Goal: Communication & Community: Answer question/provide support

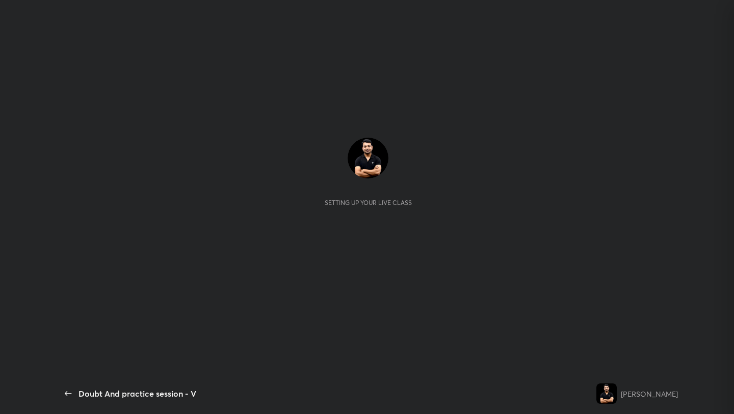
scroll to position [279, 153]
type textarea "x"
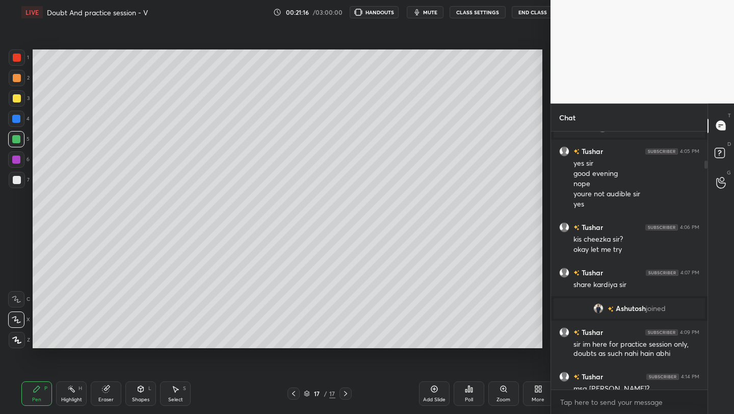
scroll to position [50643, 50482]
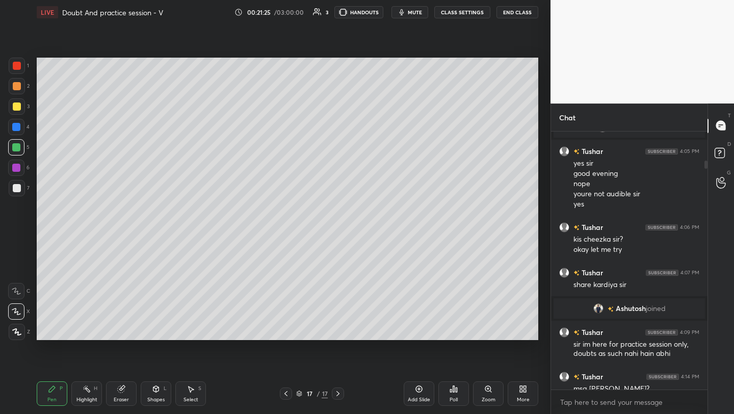
drag, startPoint x: 707, startPoint y: 128, endPoint x: 718, endPoint y: 247, distance: 119.8
click at [611, 247] on div "Chat You joined Tushar joined Tushar 4:05 PM yes sir good evening nope youre no…" at bounding box center [643, 259] width 184 height 311
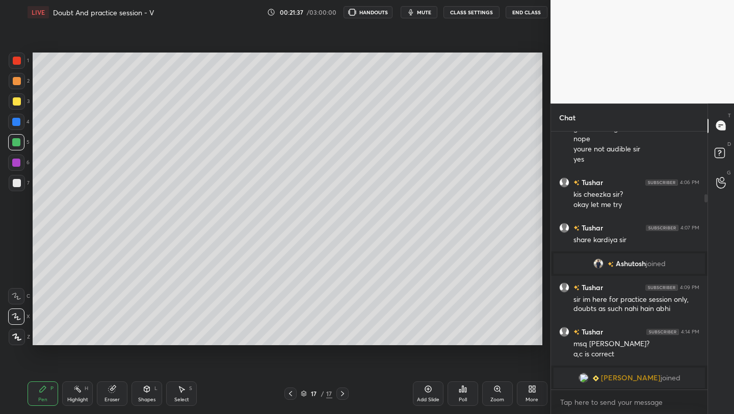
scroll to position [349, 510]
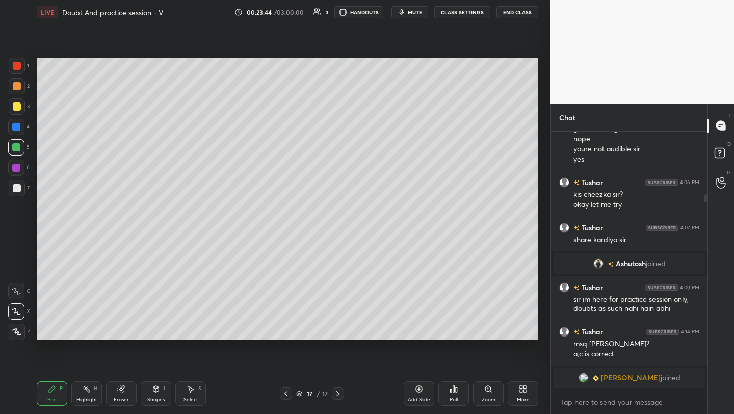
drag, startPoint x: 419, startPoint y: 398, endPoint x: 422, endPoint y: 388, distance: 10.5
click at [419, 397] on div "Add Slide" at bounding box center [419, 399] width 22 height 5
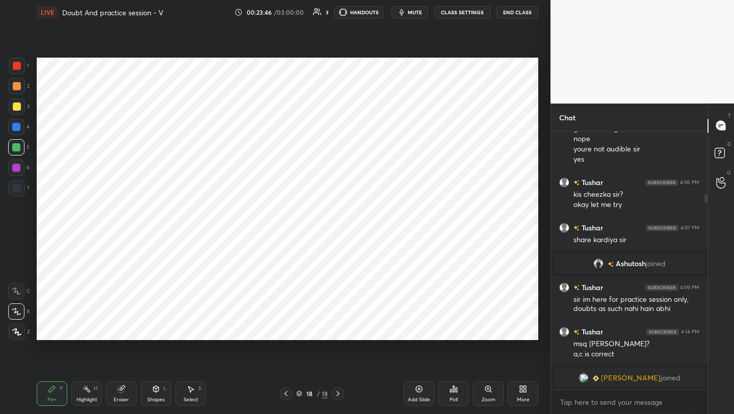
drag, startPoint x: 19, startPoint y: 67, endPoint x: 35, endPoint y: 68, distance: 15.8
click at [20, 67] on div at bounding box center [17, 66] width 8 height 8
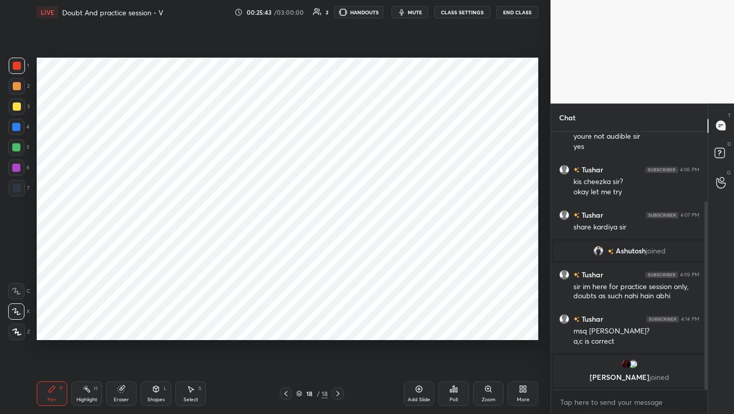
click at [287, 393] on icon at bounding box center [286, 394] width 8 height 8
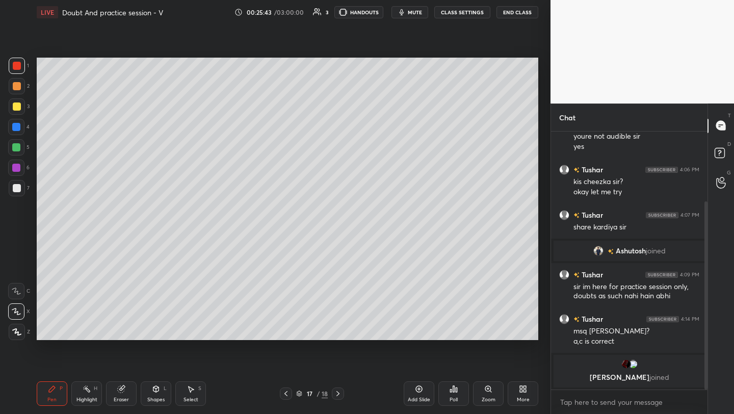
click at [287, 393] on icon at bounding box center [286, 394] width 8 height 8
click at [287, 392] on icon at bounding box center [286, 394] width 8 height 8
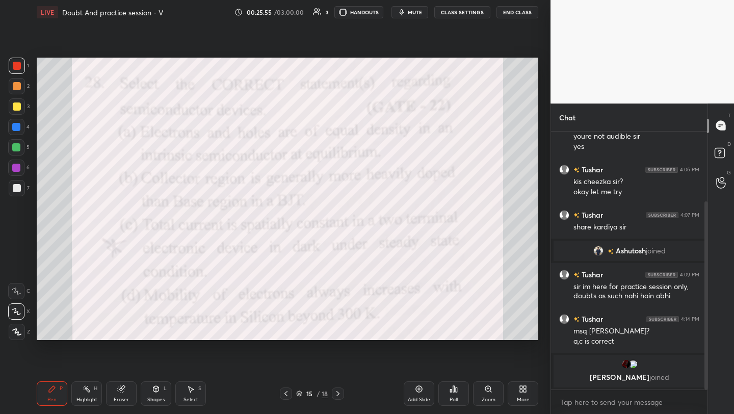
click at [343, 394] on div at bounding box center [338, 394] width 12 height 12
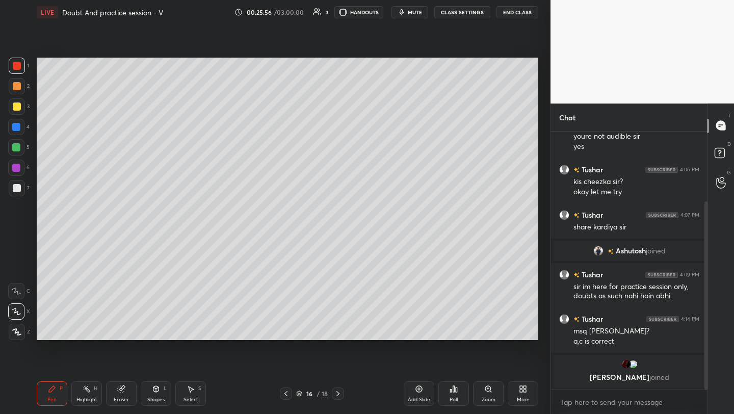
click at [343, 393] on div at bounding box center [338, 394] width 12 height 12
click at [341, 395] on div at bounding box center [338, 394] width 12 height 12
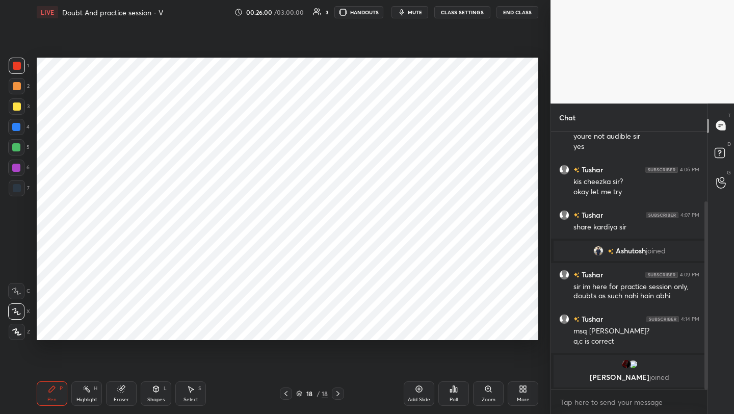
drag, startPoint x: 419, startPoint y: 390, endPoint x: 419, endPoint y: 383, distance: 6.1
click at [419, 390] on icon at bounding box center [419, 389] width 3 height 3
click at [288, 395] on icon at bounding box center [286, 394] width 8 height 8
click at [288, 393] on icon at bounding box center [286, 394] width 8 height 8
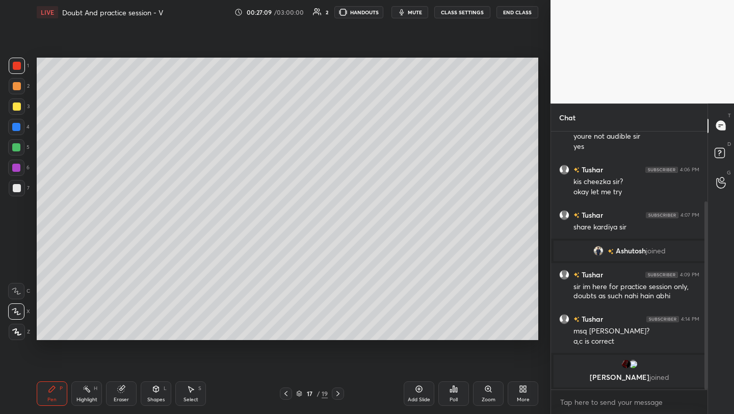
click at [284, 394] on icon at bounding box center [286, 394] width 8 height 8
click at [285, 395] on icon at bounding box center [286, 394] width 8 height 8
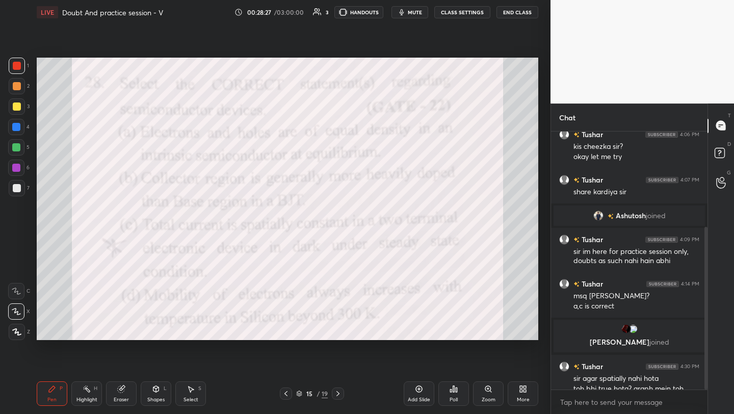
scroll to position [152, 0]
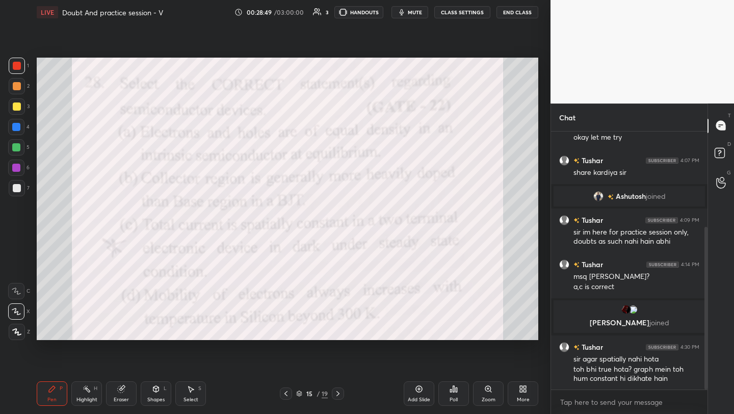
click at [335, 393] on icon at bounding box center [338, 394] width 8 height 8
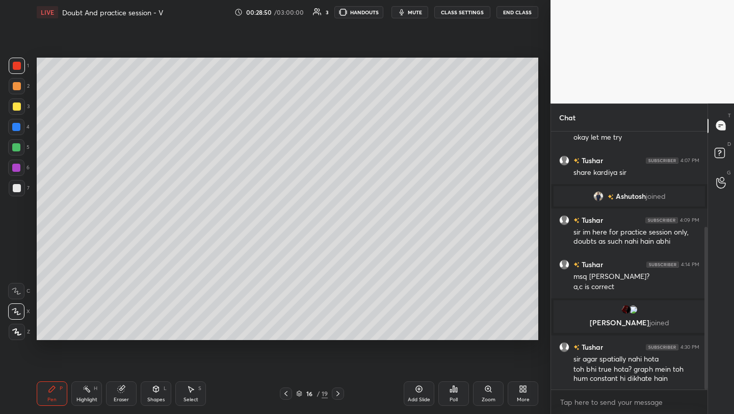
click at [339, 393] on icon at bounding box center [338, 394] width 8 height 8
drag, startPoint x: 338, startPoint y: 393, endPoint x: 344, endPoint y: 394, distance: 6.2
click at [338, 393] on icon at bounding box center [338, 394] width 8 height 8
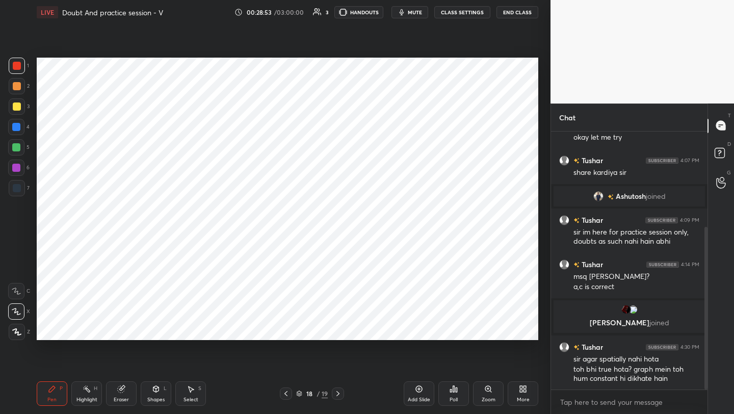
click at [418, 390] on icon at bounding box center [419, 389] width 8 height 8
drag, startPoint x: 15, startPoint y: 126, endPoint x: 25, endPoint y: 117, distance: 13.3
click at [16, 124] on div at bounding box center [16, 127] width 8 height 8
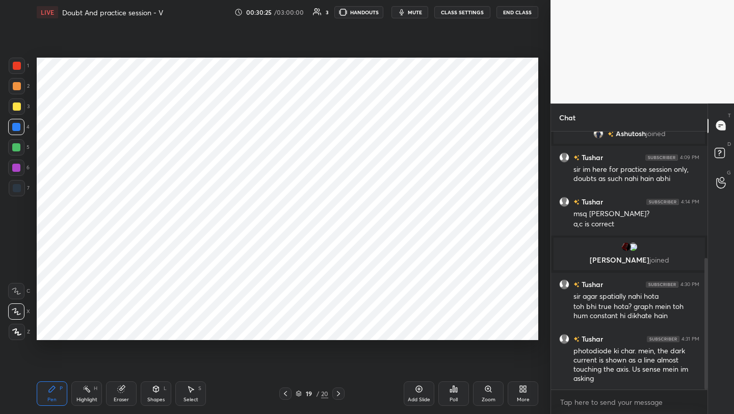
scroll to position [250, 0]
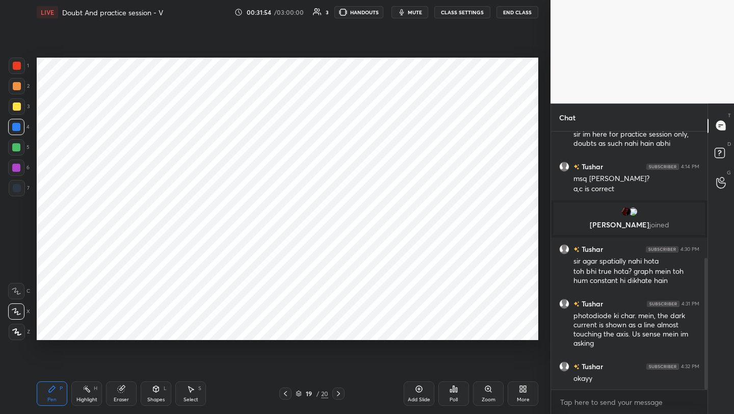
click at [287, 395] on icon at bounding box center [285, 394] width 8 height 8
click at [288, 394] on icon at bounding box center [285, 394] width 8 height 8
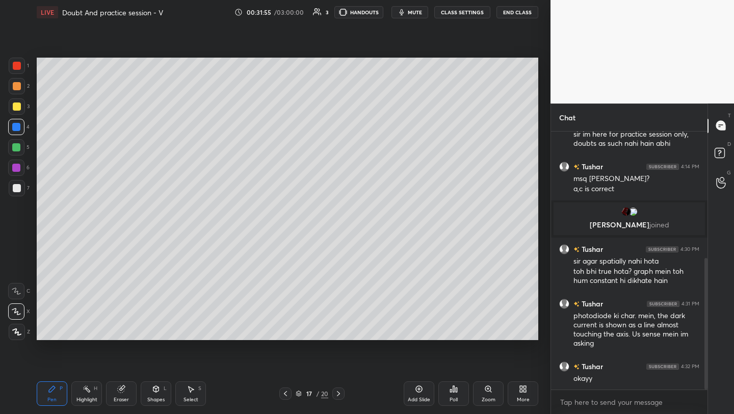
click at [285, 392] on icon at bounding box center [285, 394] width 8 height 8
click at [285, 391] on icon at bounding box center [285, 394] width 8 height 8
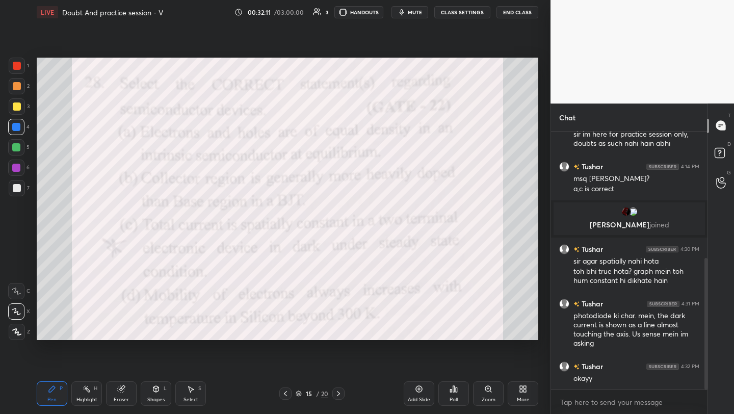
click at [339, 392] on icon at bounding box center [339, 394] width 8 height 8
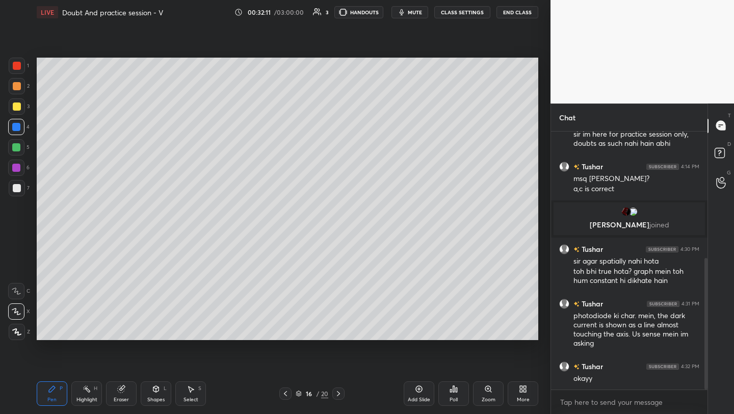
click at [339, 392] on icon at bounding box center [339, 394] width 8 height 8
click at [339, 391] on icon at bounding box center [339, 394] width 8 height 8
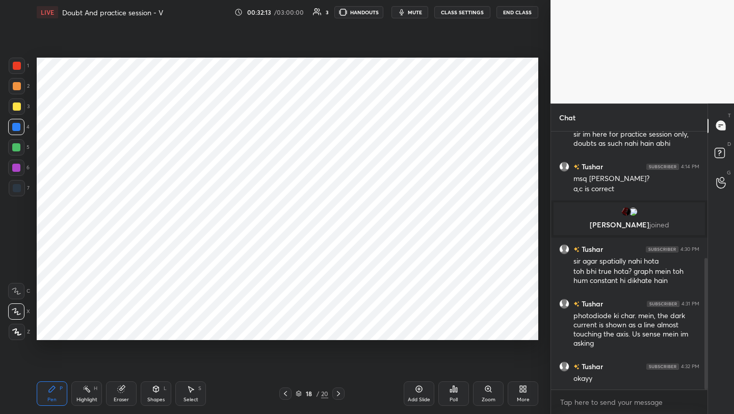
click at [338, 390] on icon at bounding box center [339, 394] width 8 height 8
drag, startPoint x: 340, startPoint y: 391, endPoint x: 347, endPoint y: 392, distance: 6.7
click at [340, 391] on icon at bounding box center [339, 394] width 8 height 8
click at [424, 388] on div "Add Slide" at bounding box center [419, 393] width 31 height 24
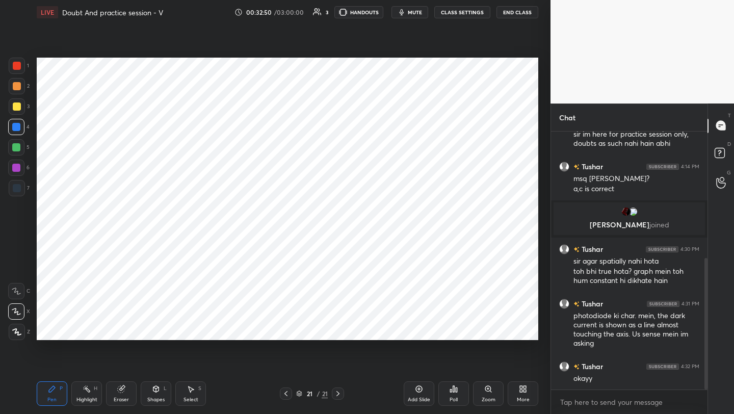
scroll to position [285, 0]
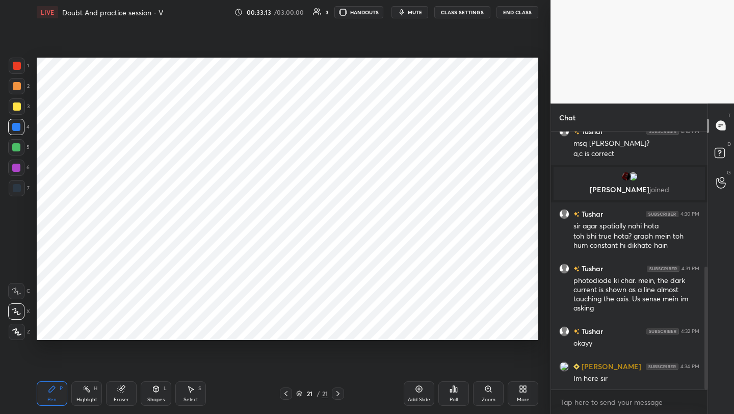
click at [525, 396] on div "More" at bounding box center [523, 393] width 31 height 24
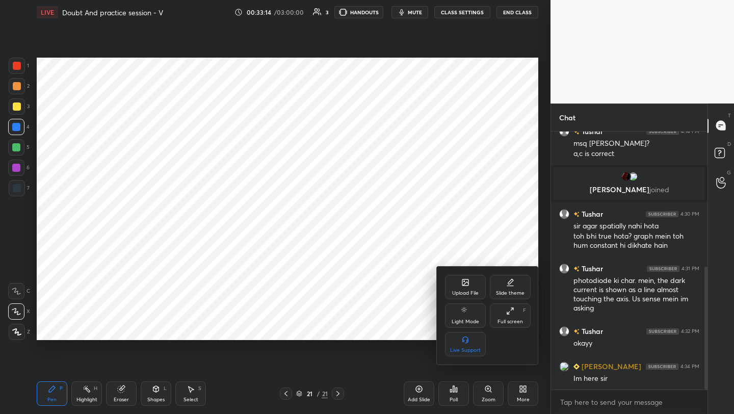
click at [467, 282] on icon at bounding box center [466, 284] width 6 height 4
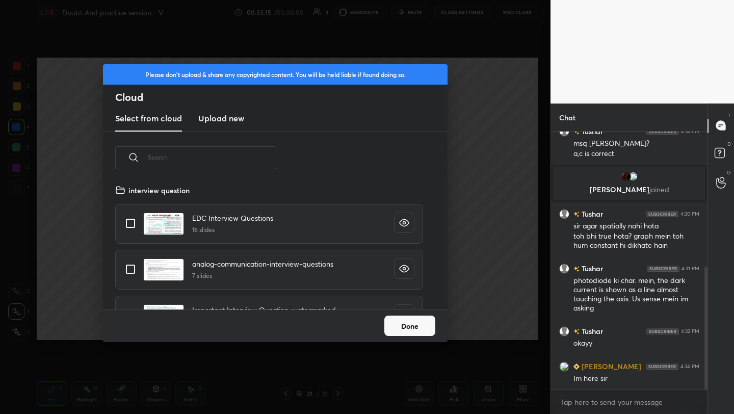
scroll to position [125, 327]
click at [226, 122] on h3 "Upload new" at bounding box center [221, 118] width 46 height 12
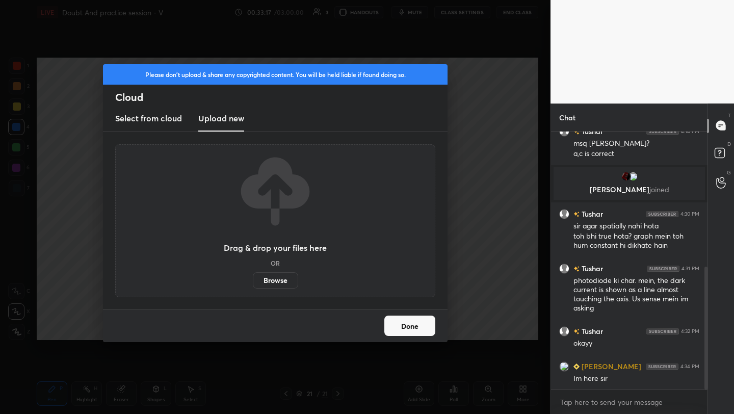
click at [279, 278] on label "Browse" at bounding box center [275, 280] width 45 height 16
click at [253, 278] on input "Browse" at bounding box center [253, 280] width 0 height 16
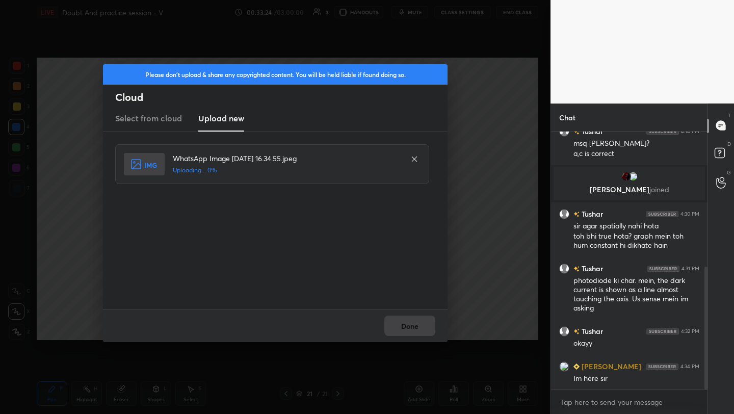
click at [421, 325] on div "Done" at bounding box center [275, 326] width 345 height 33
click at [421, 325] on button "Done" at bounding box center [409, 326] width 51 height 20
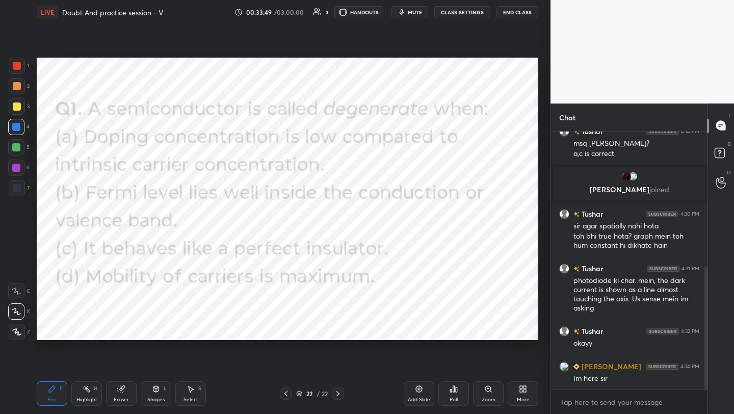
click at [452, 393] on div "Poll" at bounding box center [454, 393] width 31 height 24
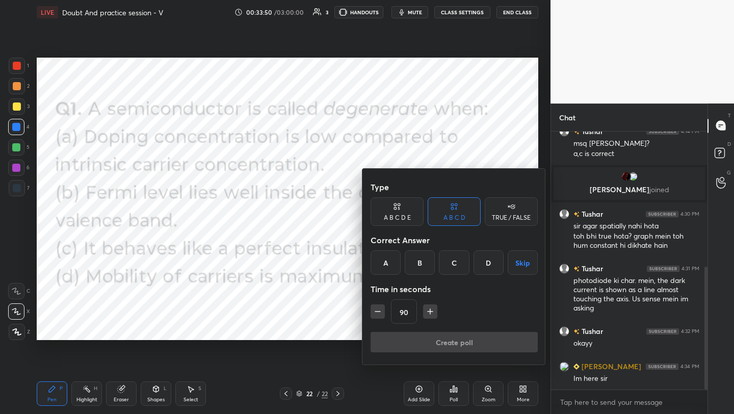
click at [418, 263] on div "B" at bounding box center [420, 262] width 30 height 24
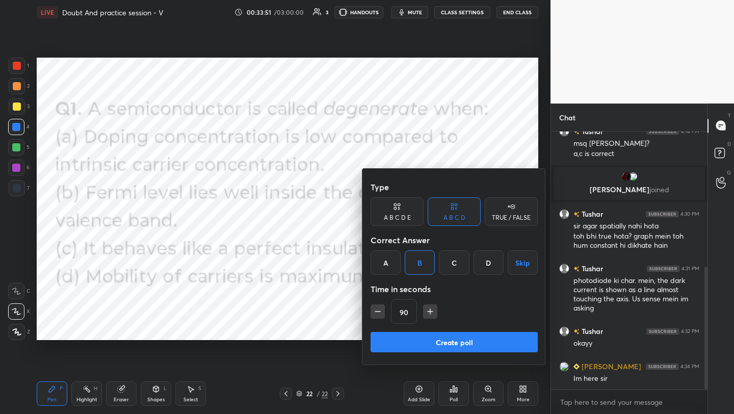
click at [437, 343] on button "Create poll" at bounding box center [454, 342] width 167 height 20
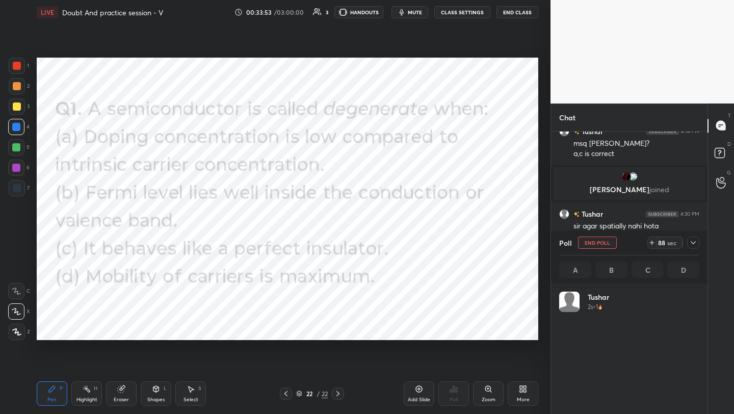
scroll to position [4, 4]
drag, startPoint x: 151, startPoint y: 395, endPoint x: 152, endPoint y: 386, distance: 9.2
click at [150, 394] on div "Shapes L" at bounding box center [156, 393] width 31 height 24
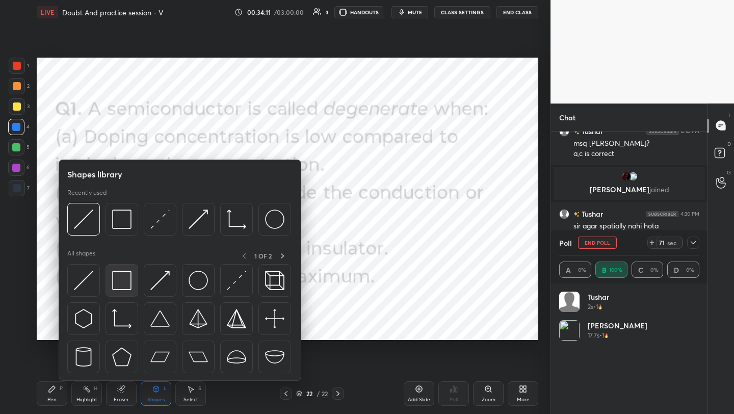
click at [120, 279] on img at bounding box center [121, 280] width 19 height 19
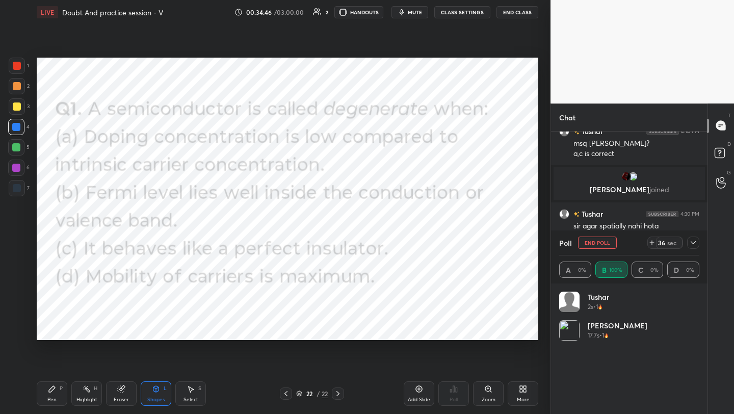
drag, startPoint x: 47, startPoint y: 394, endPoint x: 50, endPoint y: 386, distance: 8.2
click at [48, 393] on div "Pen P" at bounding box center [52, 393] width 31 height 24
click at [518, 394] on div "More" at bounding box center [523, 393] width 31 height 24
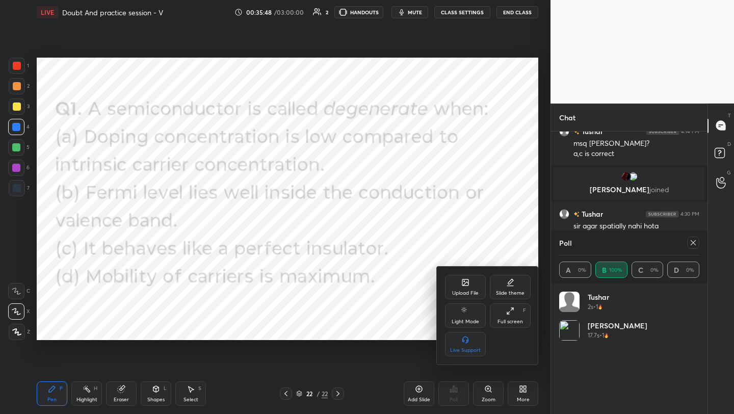
click at [474, 293] on div "Upload File" at bounding box center [465, 293] width 27 height 5
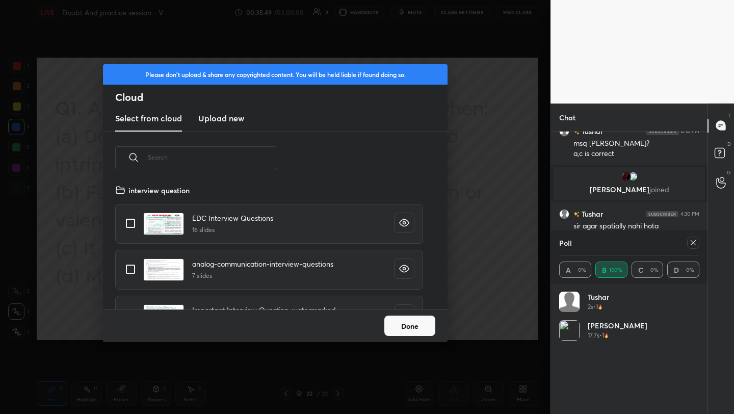
scroll to position [125, 327]
click at [240, 119] on h3 "Upload new" at bounding box center [221, 118] width 46 height 12
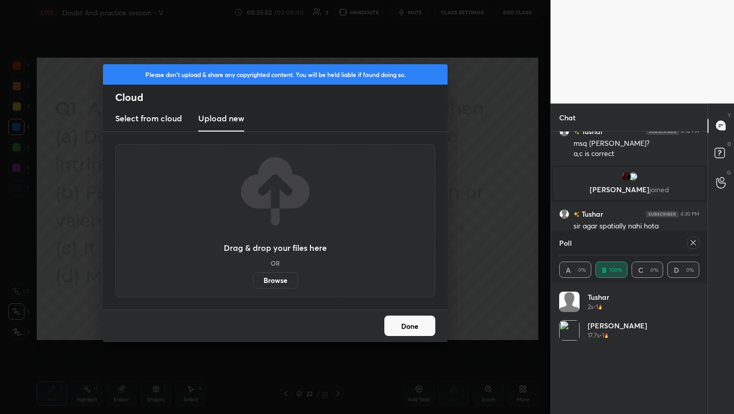
click at [275, 279] on label "Browse" at bounding box center [275, 280] width 45 height 16
click at [253, 279] on input "Browse" at bounding box center [253, 280] width 0 height 16
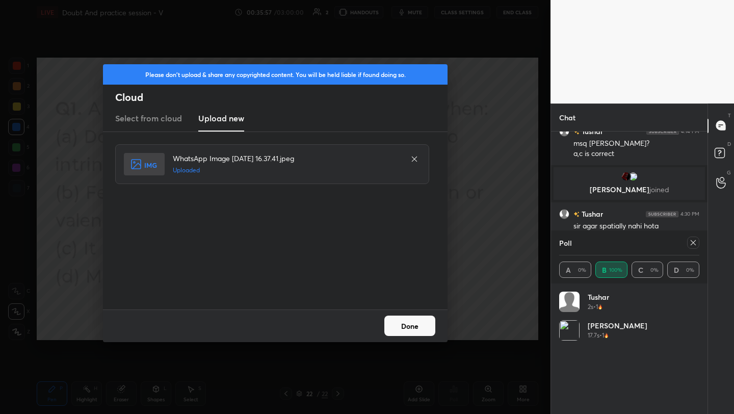
click at [412, 319] on button "Done" at bounding box center [409, 326] width 51 height 20
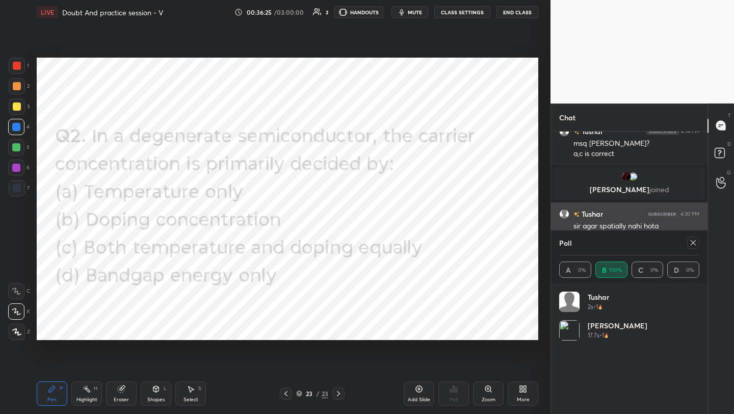
drag, startPoint x: 697, startPoint y: 244, endPoint x: 683, endPoint y: 246, distance: 14.4
click at [697, 243] on icon at bounding box center [693, 243] width 8 height 8
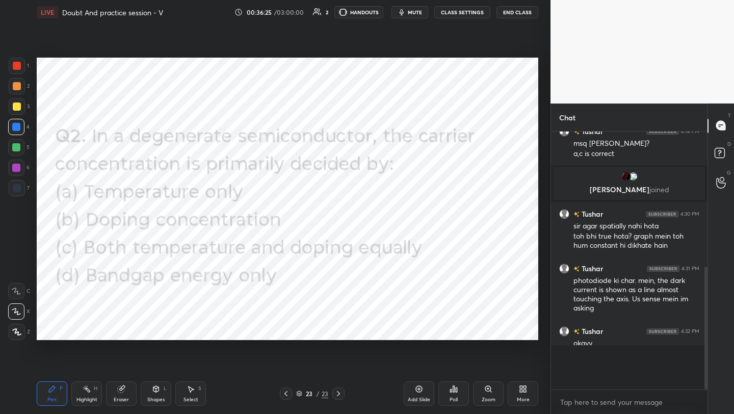
scroll to position [4, 4]
click at [454, 394] on div "Poll" at bounding box center [454, 393] width 31 height 24
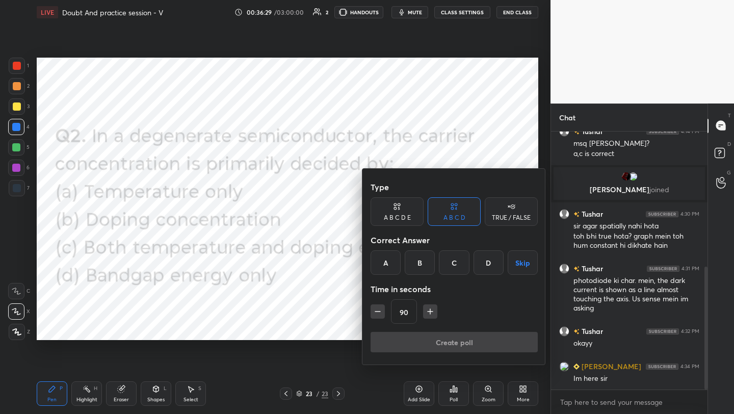
click at [421, 262] on div "B" at bounding box center [420, 262] width 30 height 24
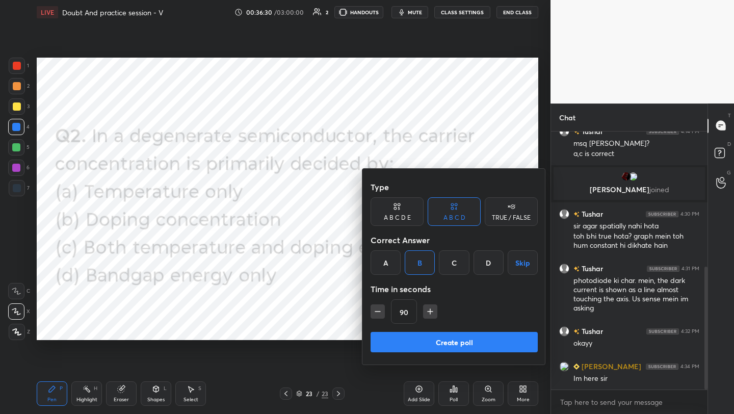
click at [441, 347] on button "Create poll" at bounding box center [454, 342] width 167 height 20
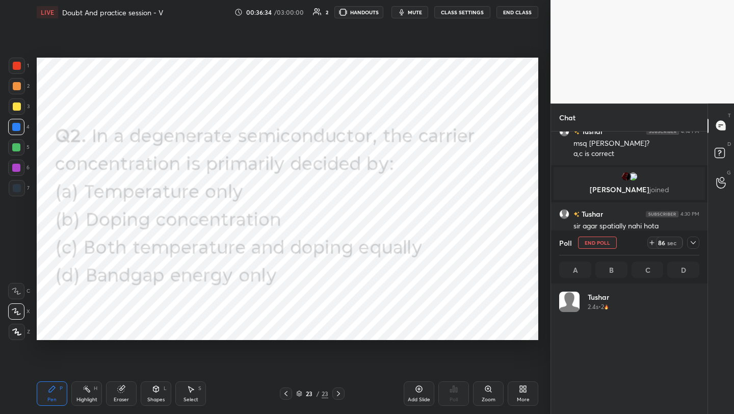
scroll to position [119, 137]
click at [523, 393] on icon at bounding box center [523, 389] width 8 height 8
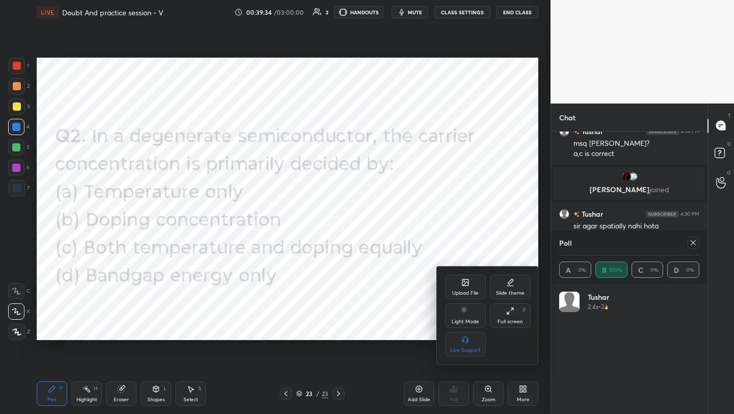
click at [458, 278] on div "Upload File" at bounding box center [465, 287] width 41 height 24
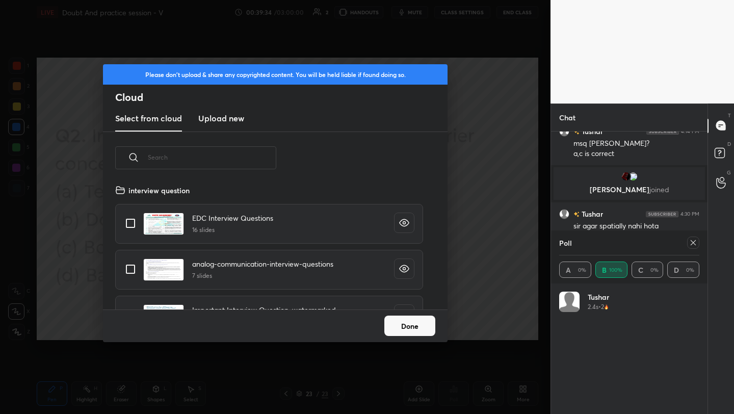
scroll to position [125, 327]
click at [232, 119] on h3 "Upload new" at bounding box center [221, 118] width 46 height 12
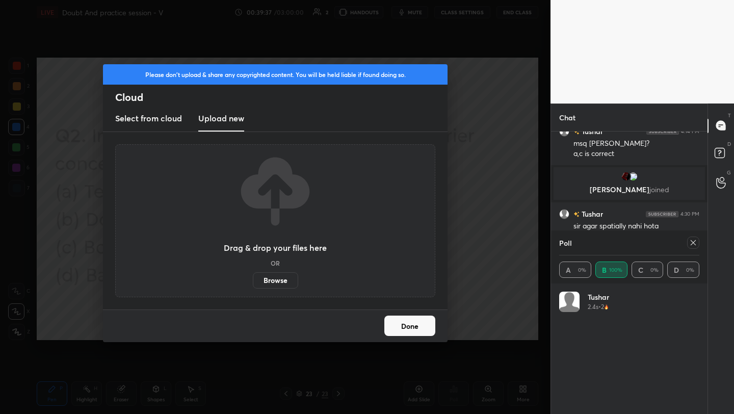
click at [279, 276] on label "Browse" at bounding box center [275, 280] width 45 height 16
click at [253, 276] on input "Browse" at bounding box center [253, 280] width 0 height 16
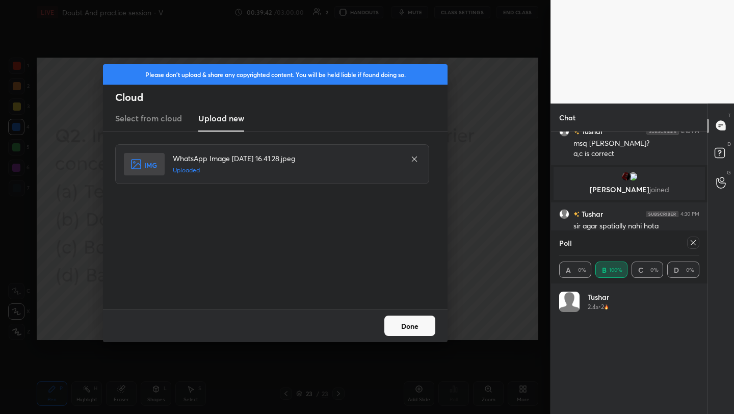
click at [419, 317] on button "Done" at bounding box center [409, 326] width 51 height 20
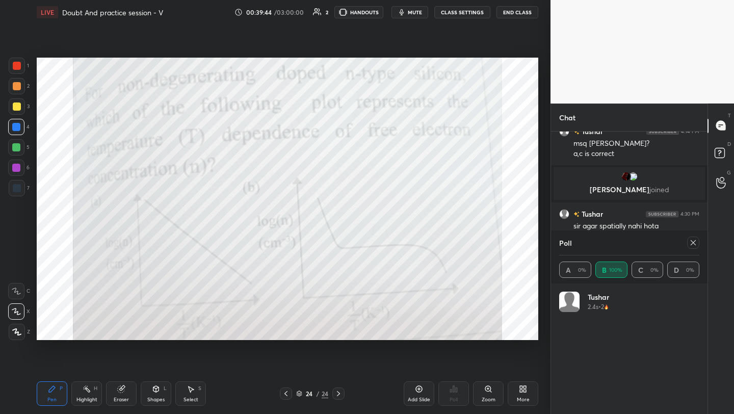
click at [694, 241] on icon at bounding box center [693, 243] width 8 height 8
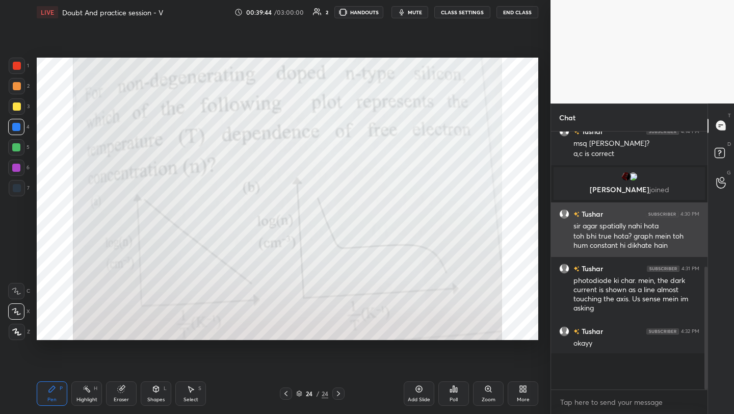
scroll to position [4, 4]
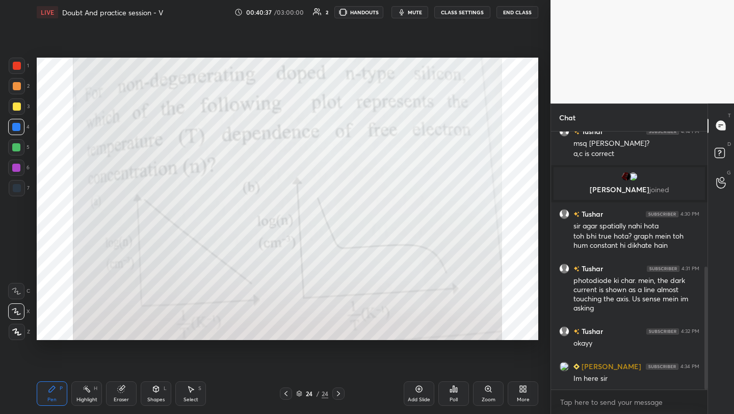
click at [417, 390] on icon at bounding box center [419, 389] width 8 height 8
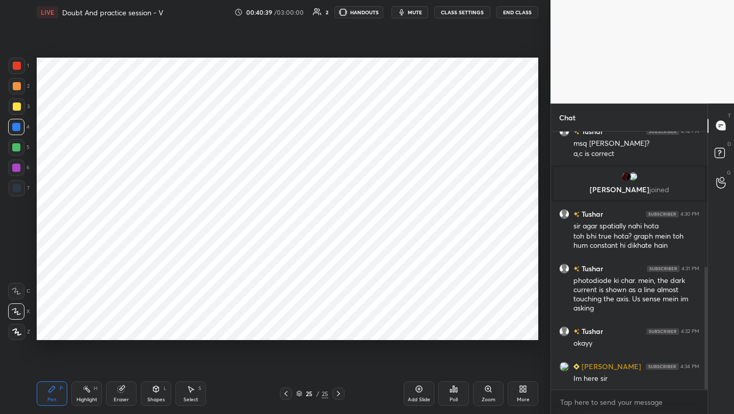
drag, startPoint x: 17, startPoint y: 67, endPoint x: 28, endPoint y: 70, distance: 10.5
click at [17, 67] on div at bounding box center [17, 66] width 8 height 8
drag, startPoint x: 155, startPoint y: 392, endPoint x: 153, endPoint y: 384, distance: 7.8
click at [155, 392] on icon at bounding box center [156, 389] width 8 height 8
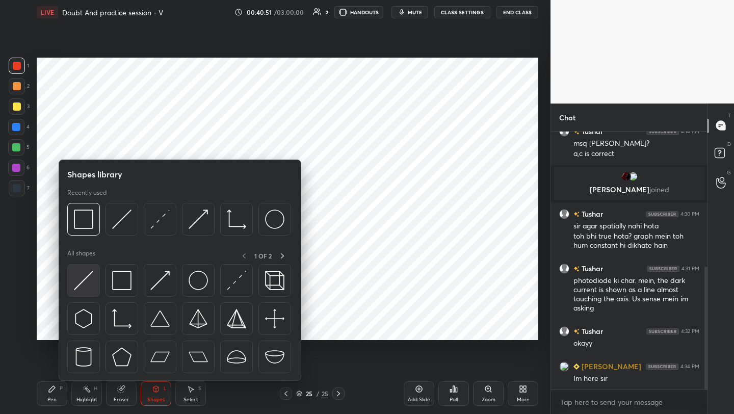
click at [95, 281] on div at bounding box center [83, 280] width 33 height 33
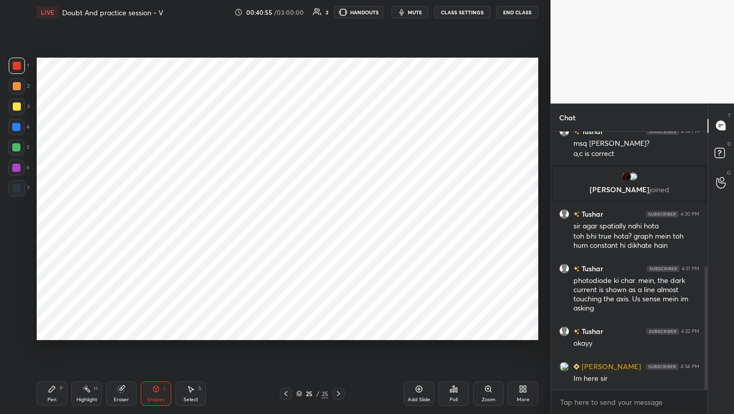
click at [286, 393] on icon at bounding box center [286, 394] width 8 height 8
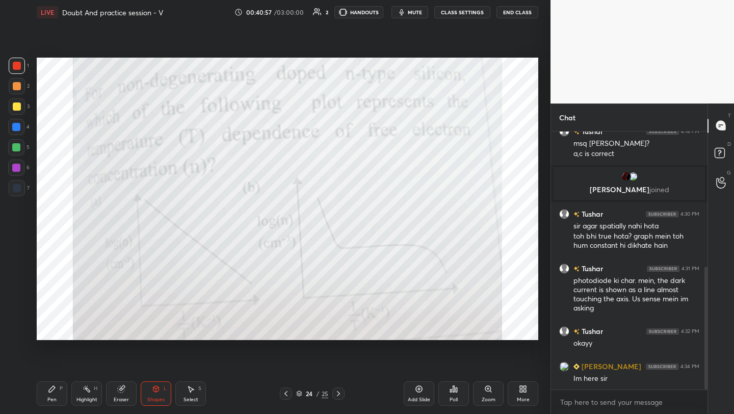
click at [336, 391] on icon at bounding box center [339, 394] width 8 height 8
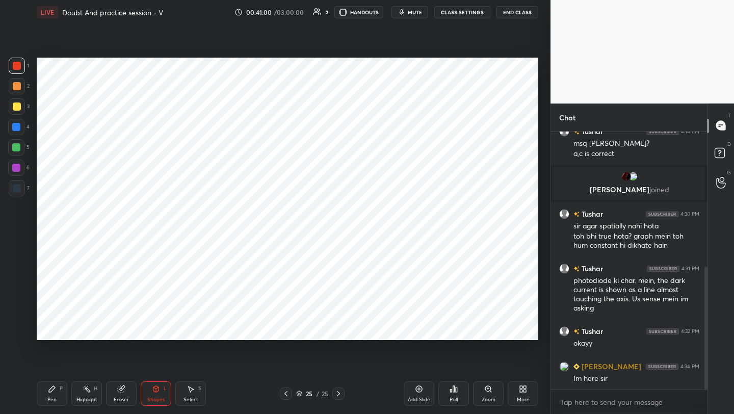
click at [57, 394] on div "Pen P" at bounding box center [52, 393] width 31 height 24
click at [46, 394] on div "Pen P" at bounding box center [52, 393] width 31 height 24
drag, startPoint x: 122, startPoint y: 401, endPoint x: 120, endPoint y: 396, distance: 5.5
click at [120, 400] on div "Eraser" at bounding box center [121, 399] width 15 height 5
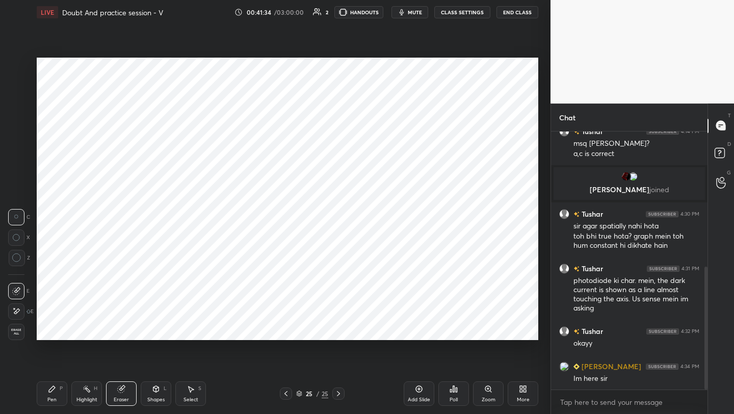
click at [53, 397] on div "Pen" at bounding box center [51, 399] width 9 height 5
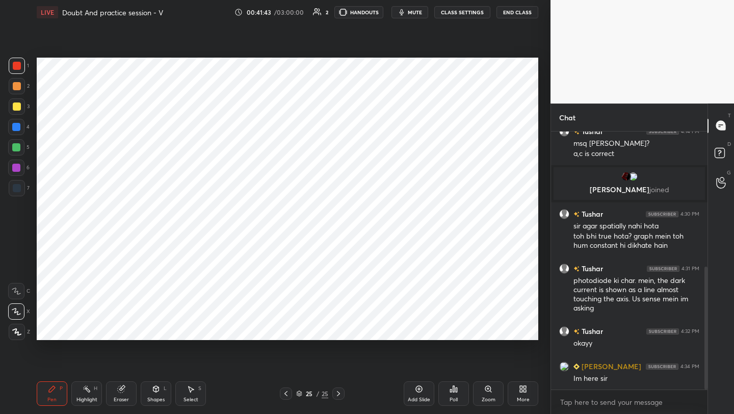
drag, startPoint x: 19, startPoint y: 191, endPoint x: 27, endPoint y: 187, distance: 8.9
click at [19, 191] on div at bounding box center [17, 188] width 8 height 8
click at [17, 164] on div at bounding box center [16, 168] width 8 height 8
drag, startPoint x: 17, startPoint y: 69, endPoint x: 32, endPoint y: 69, distance: 14.8
click at [17, 68] on div at bounding box center [17, 66] width 8 height 8
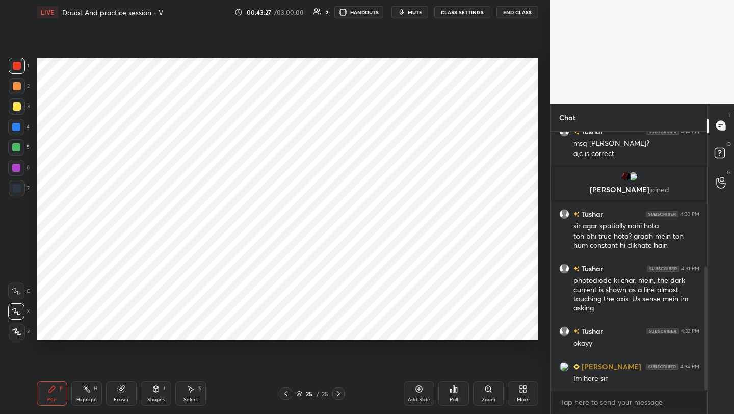
click at [123, 397] on div "Eraser" at bounding box center [121, 399] width 15 height 5
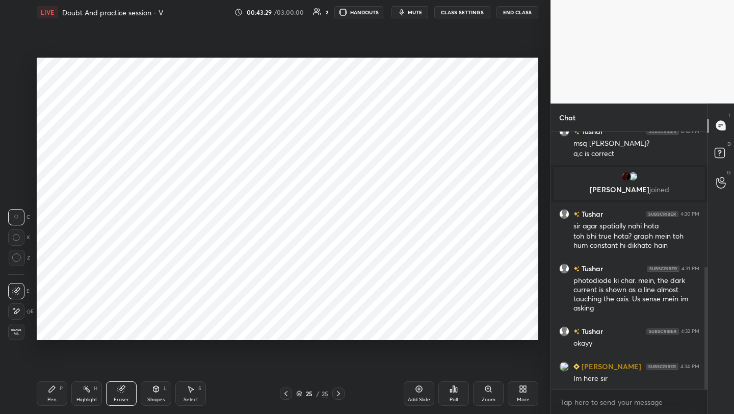
click at [60, 398] on div "Pen P" at bounding box center [52, 393] width 31 height 24
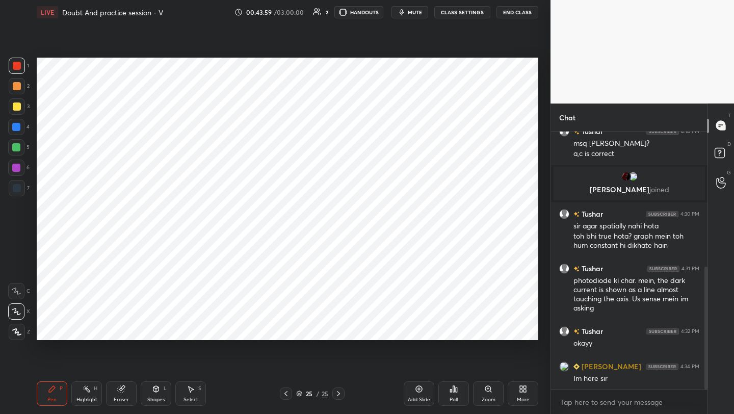
click at [16, 189] on div at bounding box center [17, 188] width 8 height 8
drag, startPoint x: 18, startPoint y: 146, endPoint x: 34, endPoint y: 153, distance: 17.3
click at [19, 147] on div at bounding box center [16, 147] width 8 height 8
click at [18, 71] on div at bounding box center [17, 66] width 16 height 16
click at [152, 387] on icon at bounding box center [156, 389] width 8 height 8
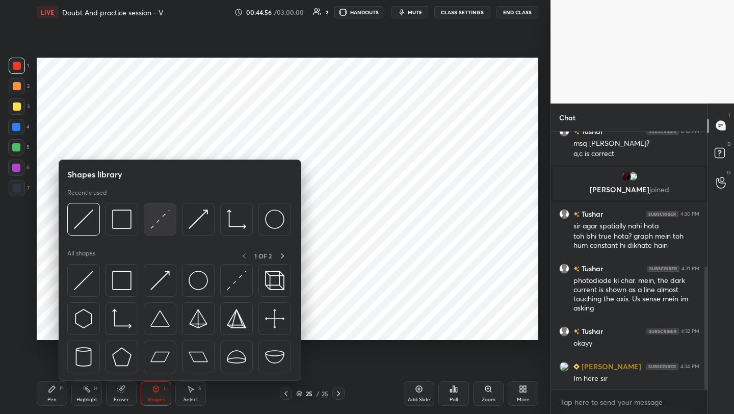
click at [168, 220] on img at bounding box center [159, 219] width 19 height 19
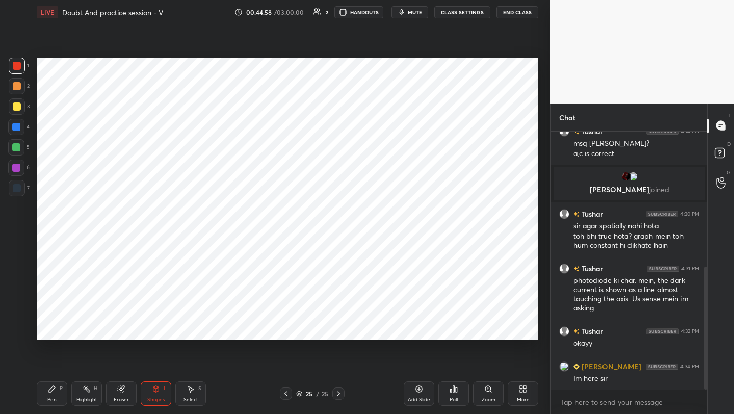
click at [21, 144] on div at bounding box center [16, 147] width 16 height 16
drag, startPoint x: 52, startPoint y: 391, endPoint x: 67, endPoint y: 361, distance: 34.4
click at [51, 393] on div "Pen P" at bounding box center [52, 393] width 31 height 24
click at [420, 389] on icon at bounding box center [419, 389] width 8 height 8
click at [154, 391] on icon at bounding box center [156, 389] width 6 height 6
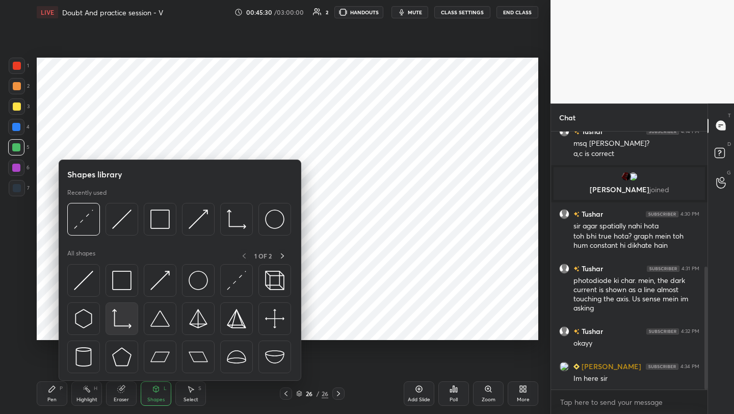
click at [118, 321] on img at bounding box center [121, 318] width 19 height 19
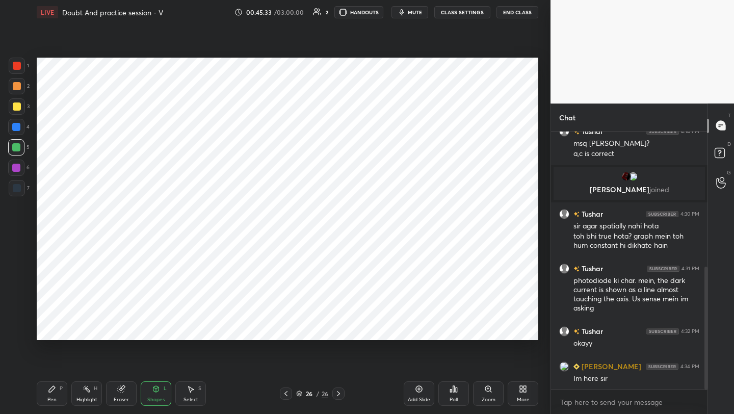
drag, startPoint x: 52, startPoint y: 391, endPoint x: 60, endPoint y: 371, distance: 22.2
click at [52, 391] on icon at bounding box center [52, 389] width 8 height 8
click at [284, 393] on icon at bounding box center [286, 394] width 8 height 8
click at [282, 393] on icon at bounding box center [286, 394] width 8 height 8
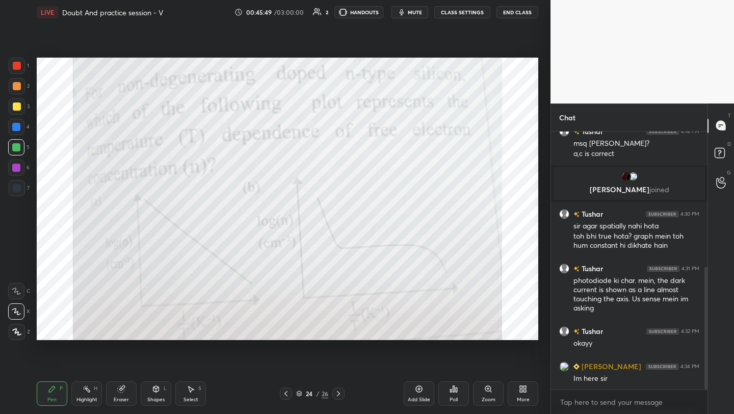
click at [10, 168] on div at bounding box center [16, 168] width 16 height 16
click at [339, 399] on div at bounding box center [338, 394] width 12 height 12
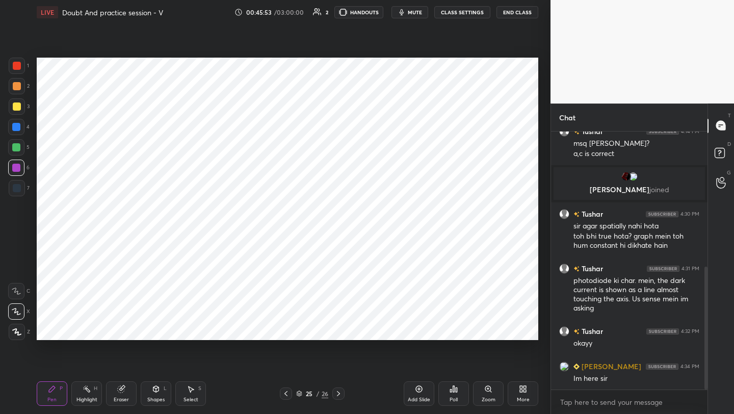
click at [341, 391] on icon at bounding box center [339, 394] width 8 height 8
click at [17, 151] on div at bounding box center [16, 147] width 16 height 16
click at [519, 394] on div "More" at bounding box center [523, 393] width 31 height 24
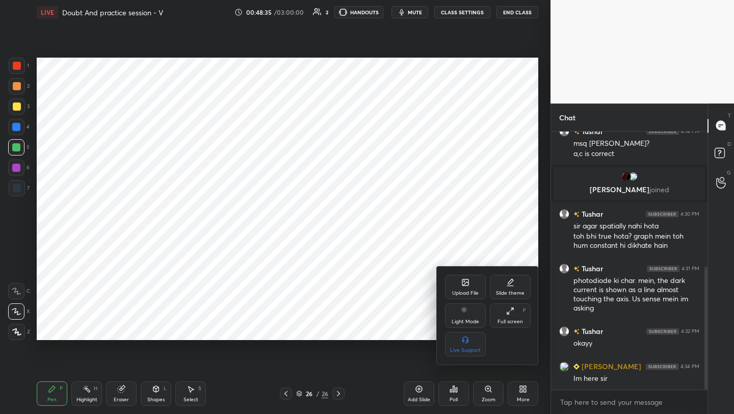
click at [463, 287] on div "Upload File" at bounding box center [465, 287] width 41 height 24
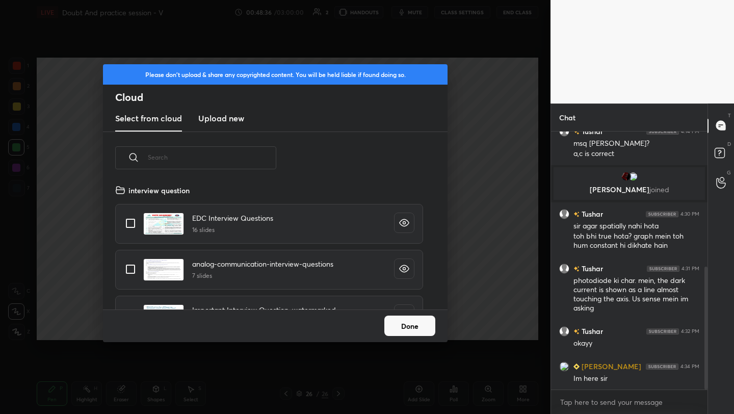
scroll to position [125, 327]
click at [232, 117] on h3 "Upload new" at bounding box center [221, 118] width 46 height 12
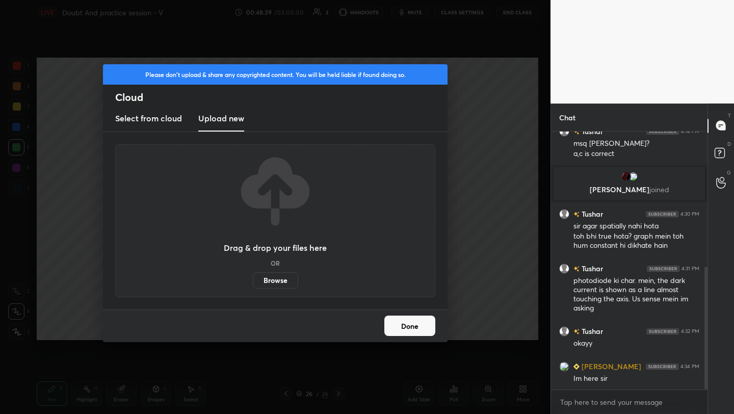
click at [280, 275] on label "Browse" at bounding box center [275, 280] width 45 height 16
click at [253, 275] on input "Browse" at bounding box center [253, 280] width 0 height 16
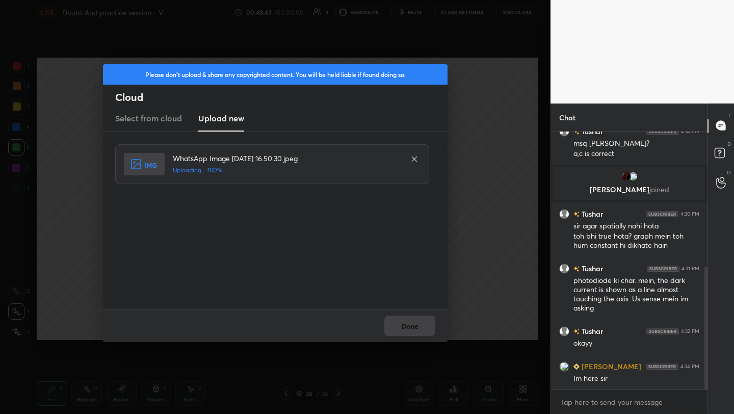
click at [393, 325] on div "Done" at bounding box center [275, 326] width 345 height 33
click at [393, 325] on button "Done" at bounding box center [409, 326] width 51 height 20
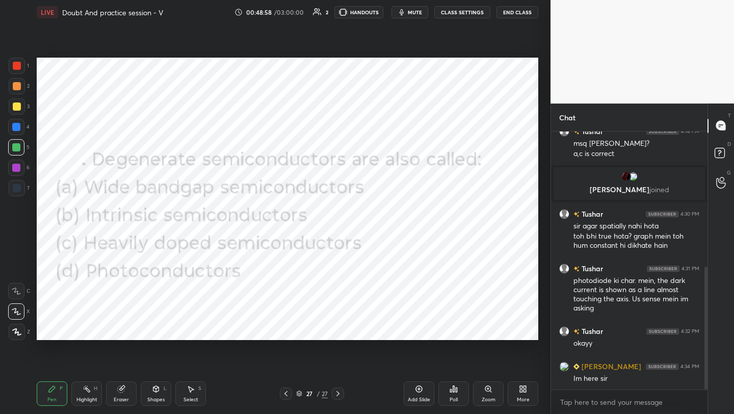
click at [447, 393] on div "Poll" at bounding box center [454, 393] width 31 height 24
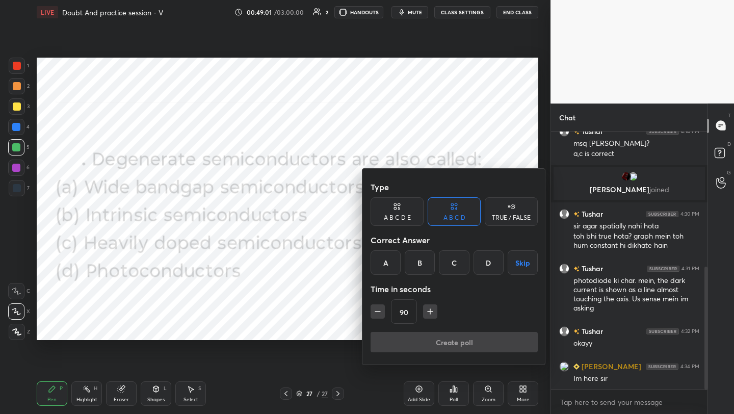
click at [455, 263] on div "C" at bounding box center [454, 262] width 30 height 24
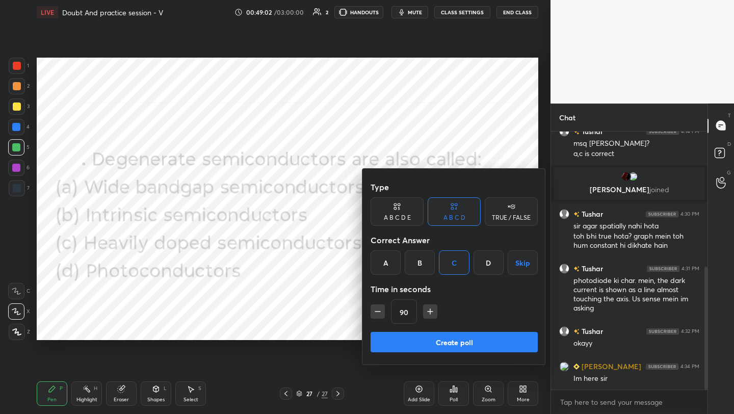
click at [451, 346] on button "Create poll" at bounding box center [454, 342] width 167 height 20
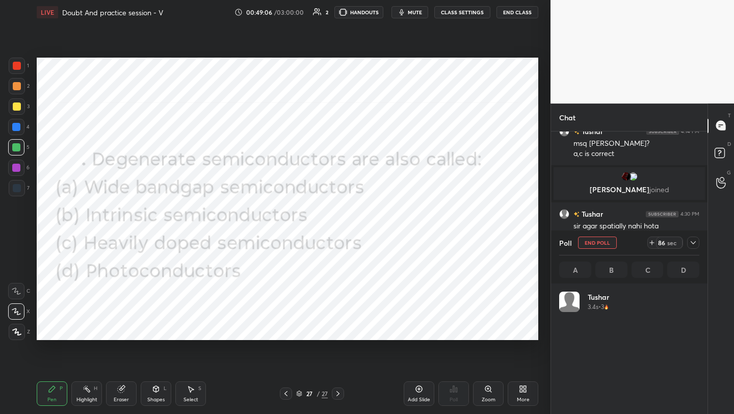
scroll to position [119, 137]
click at [524, 394] on div "More" at bounding box center [523, 393] width 31 height 24
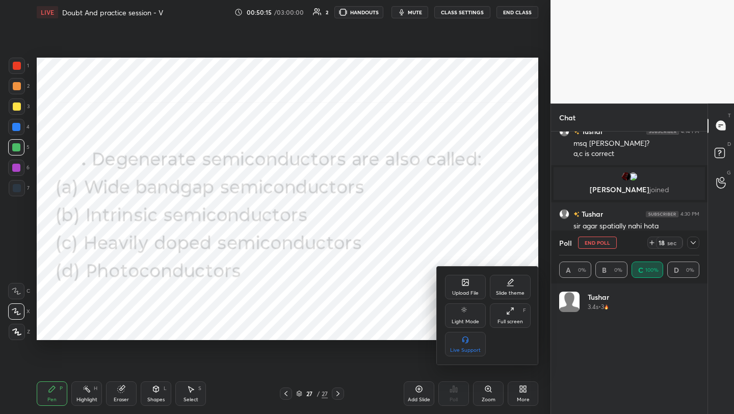
click at [464, 278] on icon at bounding box center [465, 282] width 8 height 8
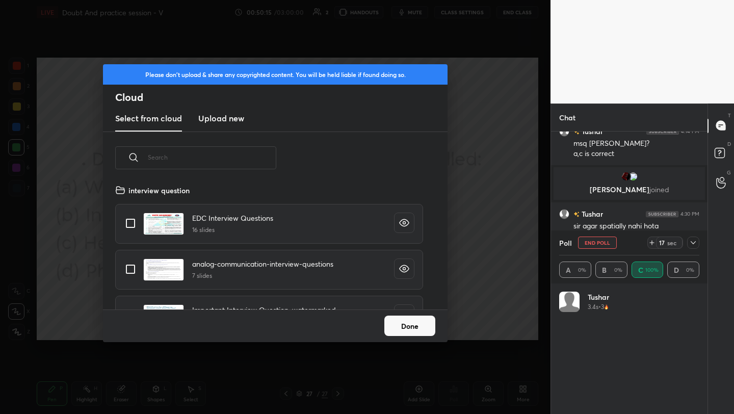
scroll to position [125, 327]
click at [234, 114] on h3 "Upload new" at bounding box center [221, 118] width 46 height 12
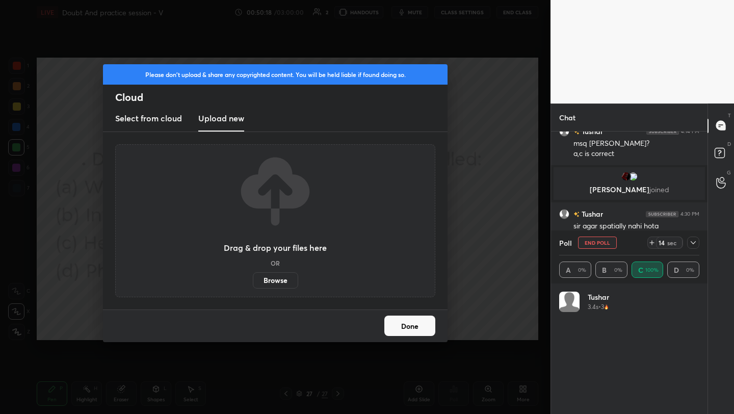
click at [278, 277] on label "Browse" at bounding box center [275, 280] width 45 height 16
click at [253, 277] on input "Browse" at bounding box center [253, 280] width 0 height 16
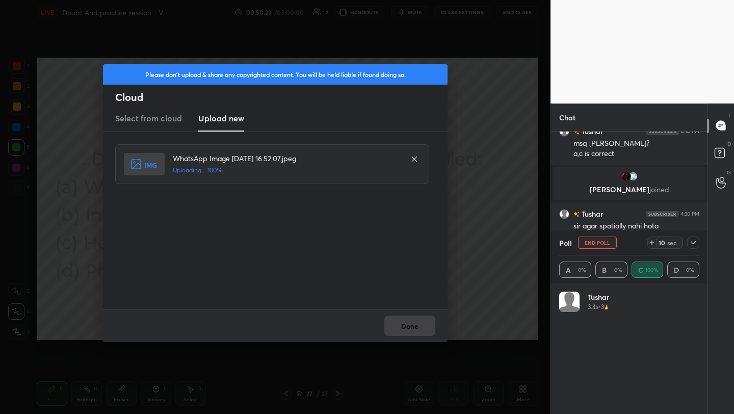
click at [408, 322] on button "Done" at bounding box center [409, 326] width 51 height 20
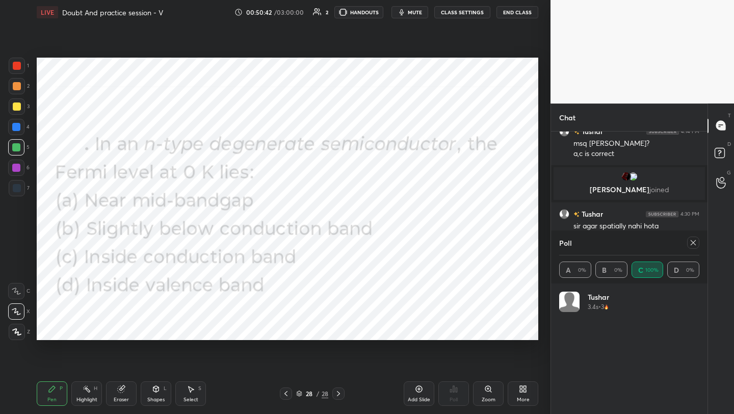
click at [693, 244] on icon at bounding box center [693, 243] width 8 height 8
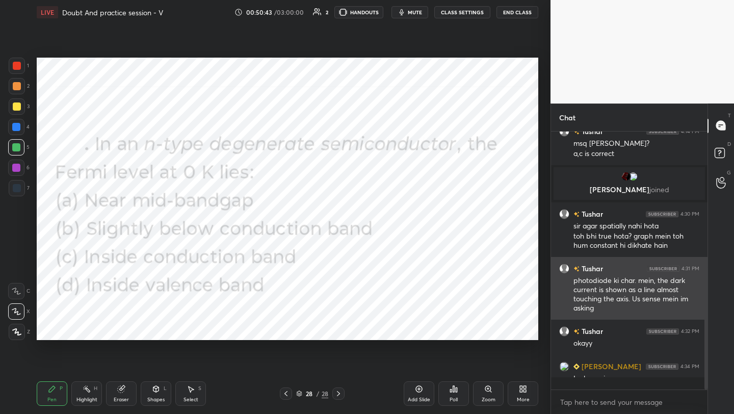
scroll to position [4, 4]
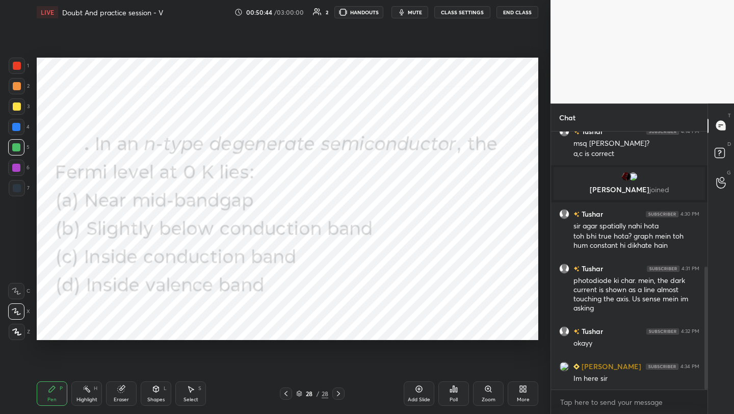
click at [451, 393] on icon at bounding box center [454, 389] width 8 height 8
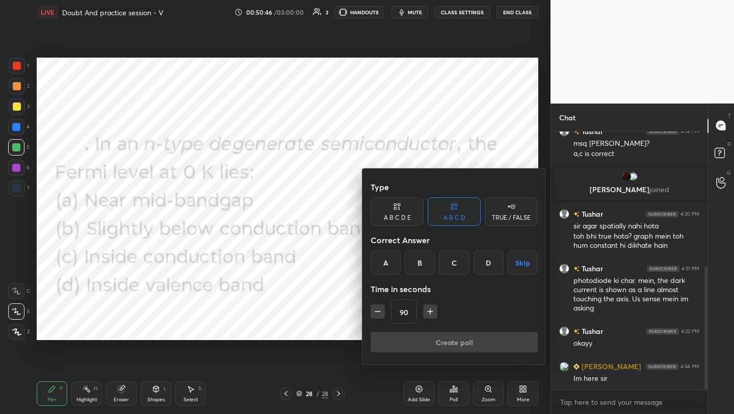
click at [452, 263] on div "C" at bounding box center [454, 262] width 30 height 24
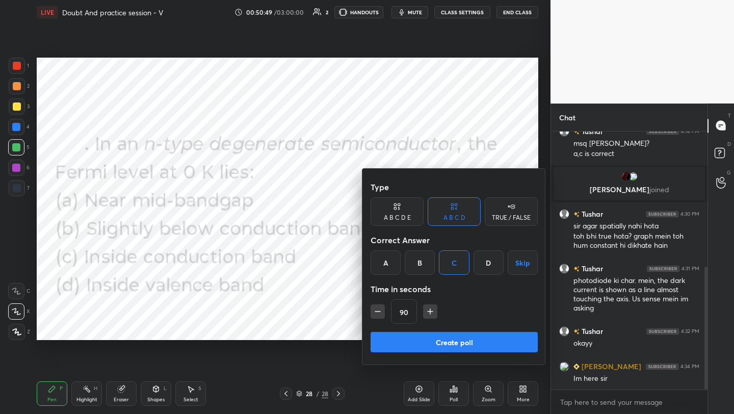
click at [442, 344] on button "Create poll" at bounding box center [454, 342] width 167 height 20
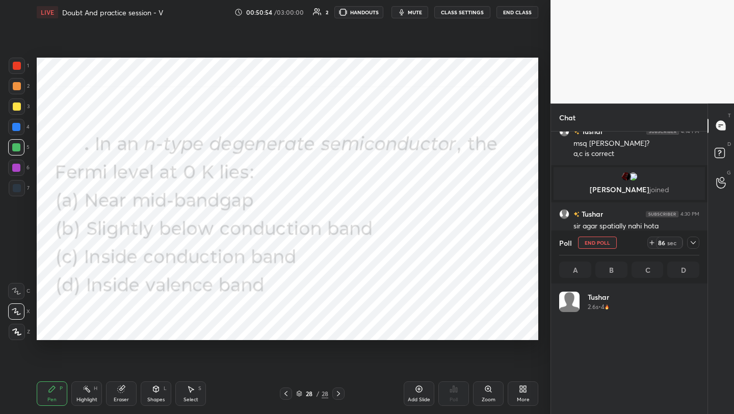
scroll to position [119, 137]
click at [520, 394] on div "More" at bounding box center [523, 393] width 31 height 24
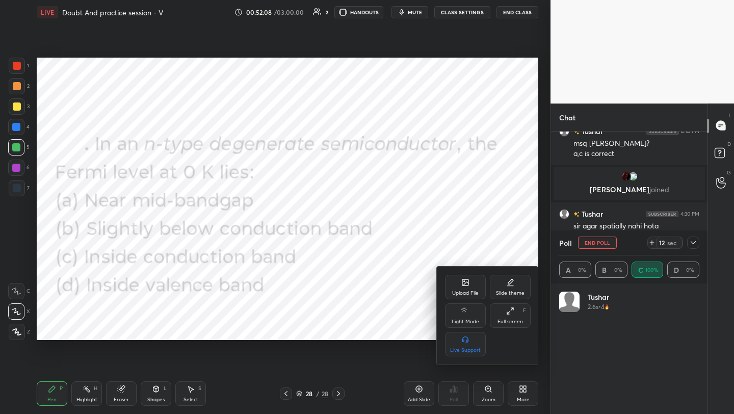
click at [464, 279] on icon at bounding box center [465, 282] width 6 height 6
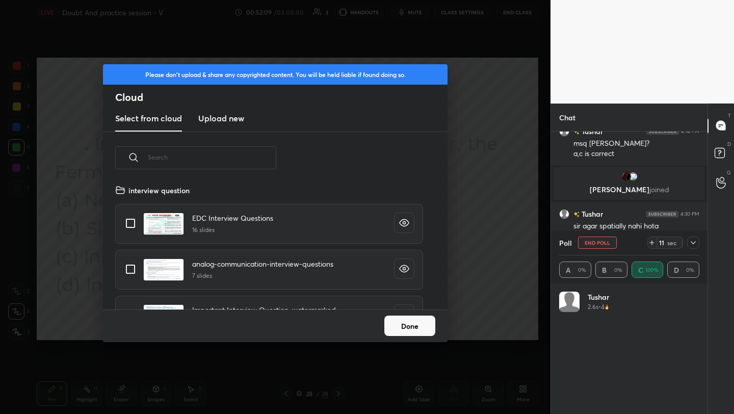
scroll to position [125, 327]
click at [218, 112] on h3 "Upload new" at bounding box center [221, 118] width 46 height 12
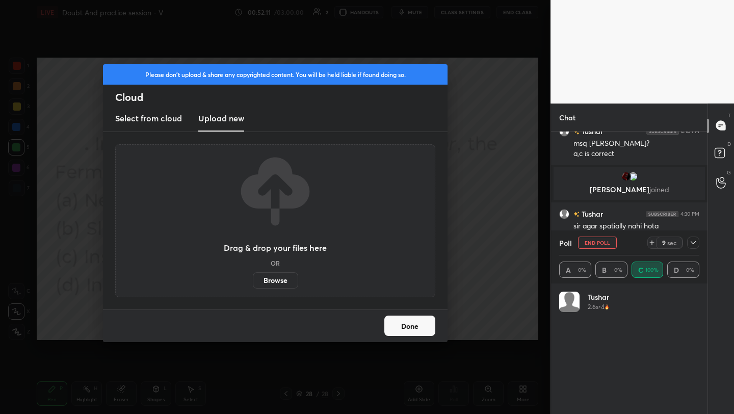
click at [286, 280] on label "Browse" at bounding box center [275, 280] width 45 height 16
click at [253, 280] on input "Browse" at bounding box center [253, 280] width 0 height 16
click at [417, 326] on button "Done" at bounding box center [409, 326] width 51 height 20
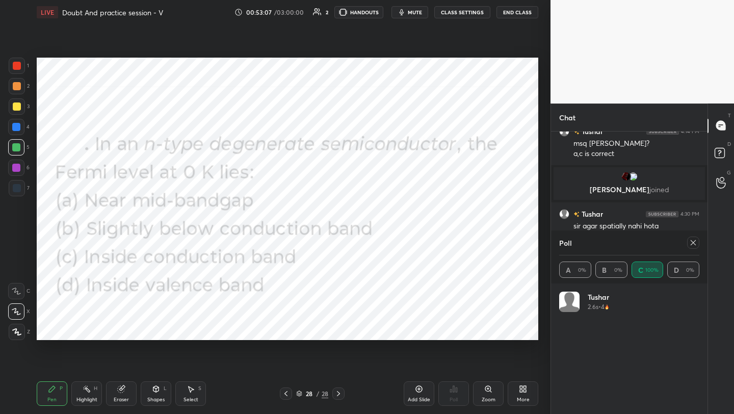
click at [695, 241] on icon at bounding box center [693, 243] width 8 height 8
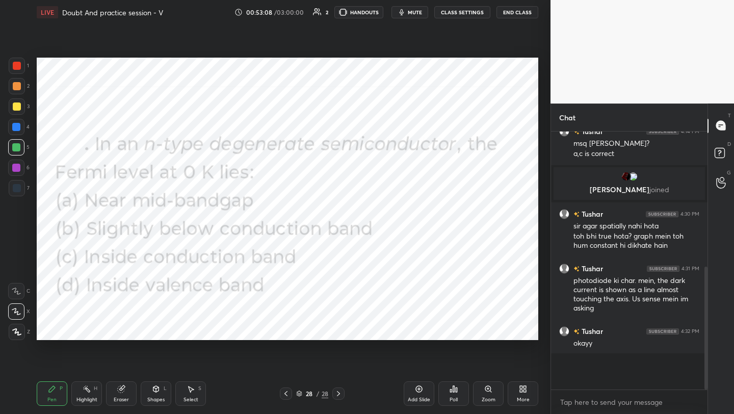
scroll to position [4, 4]
click at [522, 387] on icon at bounding box center [521, 387] width 3 height 3
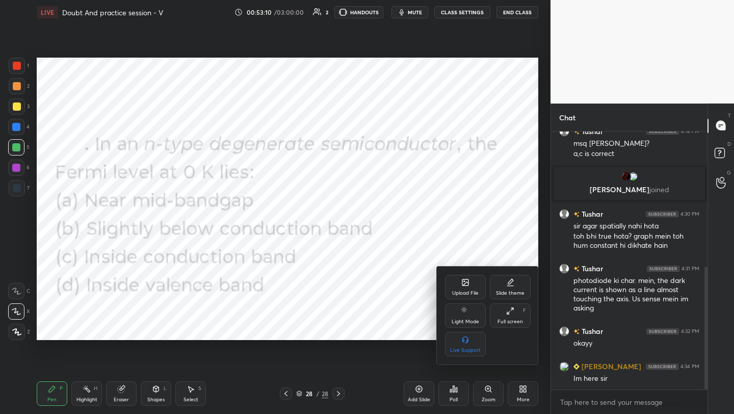
click at [464, 277] on div "Upload File" at bounding box center [465, 287] width 41 height 24
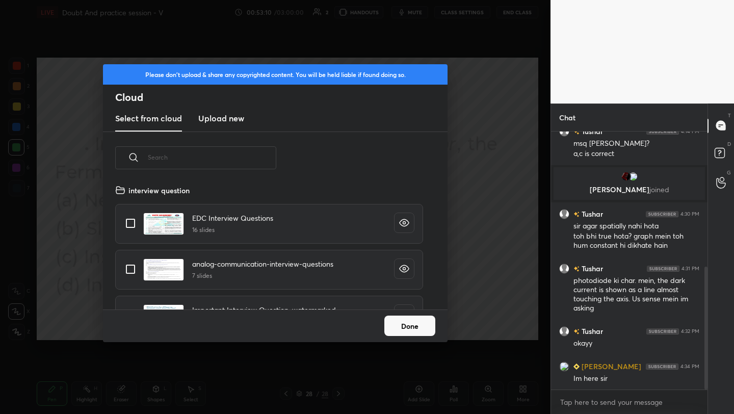
scroll to position [125, 327]
click at [226, 116] on h3 "Upload new" at bounding box center [221, 118] width 46 height 12
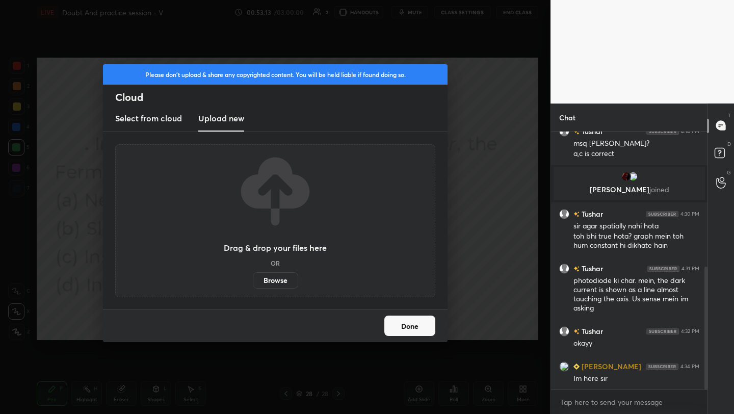
click at [274, 278] on label "Browse" at bounding box center [275, 280] width 45 height 16
click at [253, 278] on input "Browse" at bounding box center [253, 280] width 0 height 16
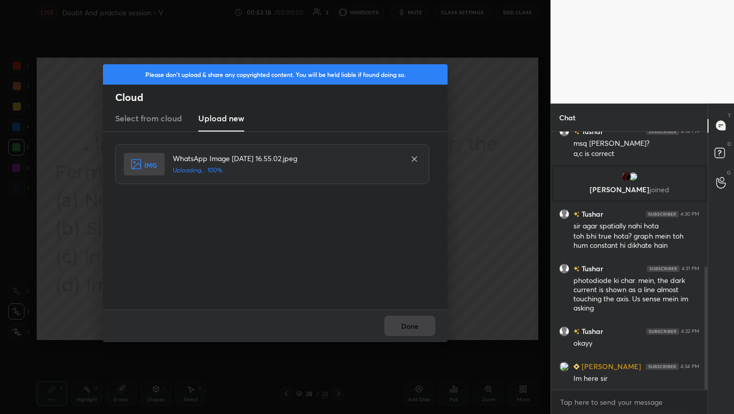
click at [418, 321] on div "Done" at bounding box center [275, 326] width 345 height 33
click at [418, 321] on button "Done" at bounding box center [409, 326] width 51 height 20
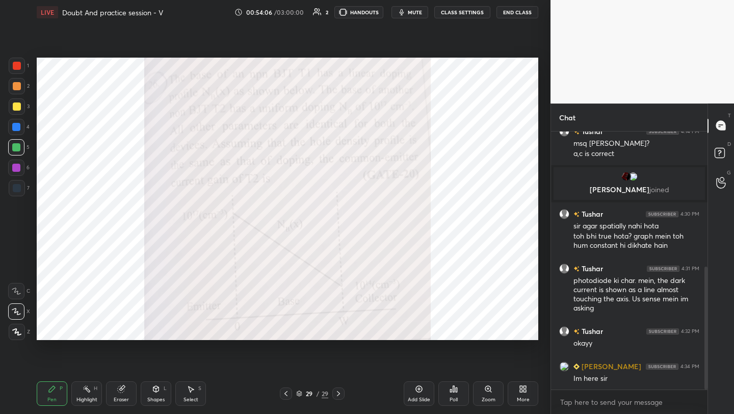
drag, startPoint x: 421, startPoint y: 390, endPoint x: 424, endPoint y: 381, distance: 9.2
click at [420, 390] on icon at bounding box center [419, 389] width 8 height 8
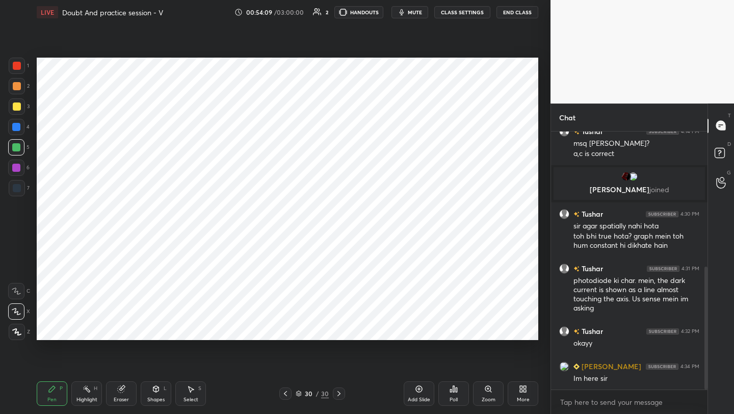
drag, startPoint x: 12, startPoint y: 65, endPoint x: 23, endPoint y: 68, distance: 11.8
click at [14, 65] on div at bounding box center [17, 66] width 8 height 8
click at [17, 191] on div at bounding box center [17, 188] width 8 height 8
click at [13, 67] on div at bounding box center [17, 66] width 8 height 8
click at [285, 395] on icon at bounding box center [285, 394] width 8 height 8
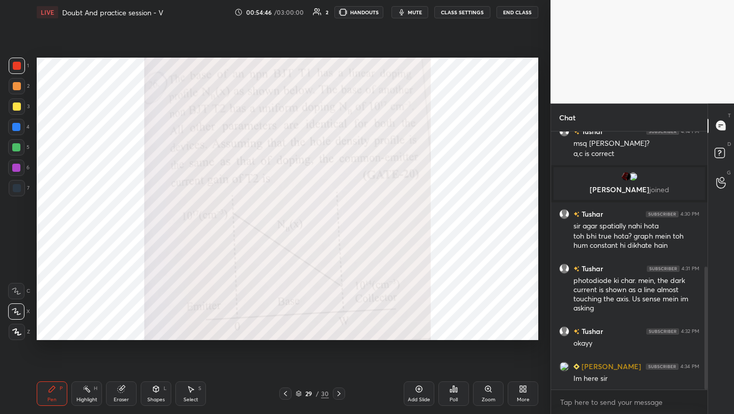
click at [338, 393] on icon at bounding box center [339, 394] width 8 height 8
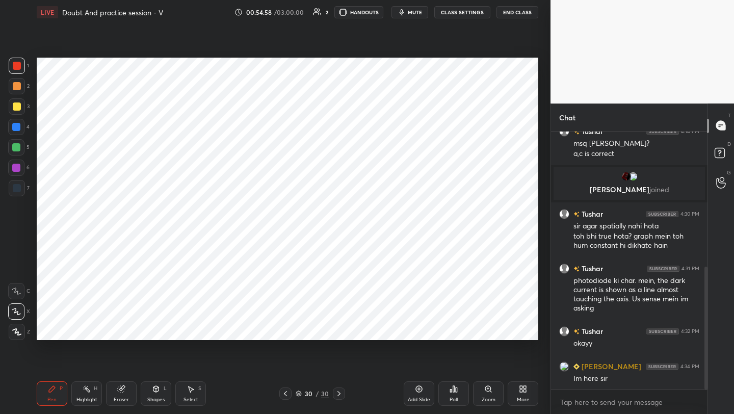
click at [286, 395] on icon at bounding box center [285, 394] width 8 height 8
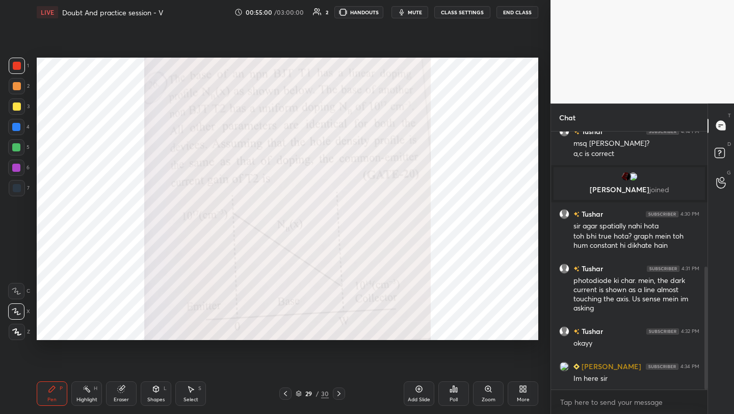
click at [336, 395] on icon at bounding box center [339, 394] width 8 height 8
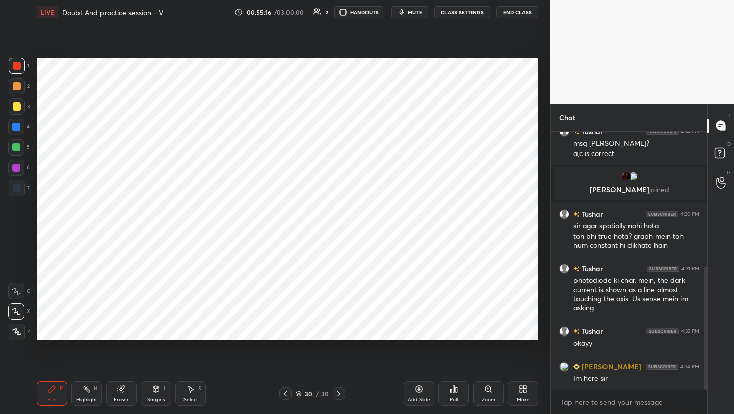
drag, startPoint x: 287, startPoint y: 396, endPoint x: 282, endPoint y: 387, distance: 10.5
click at [285, 395] on icon at bounding box center [285, 394] width 8 height 8
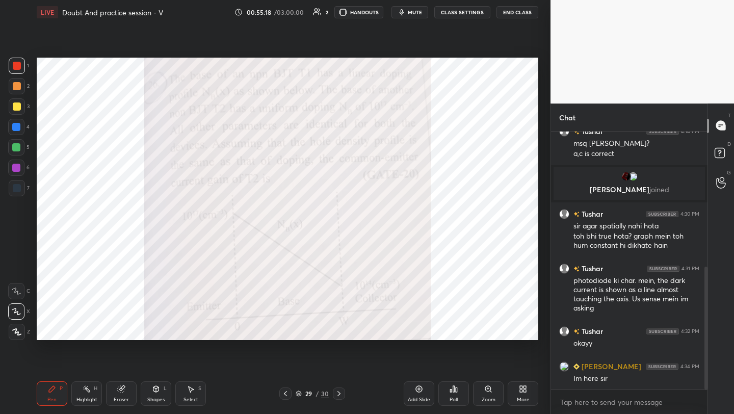
click at [342, 391] on icon at bounding box center [339, 394] width 8 height 8
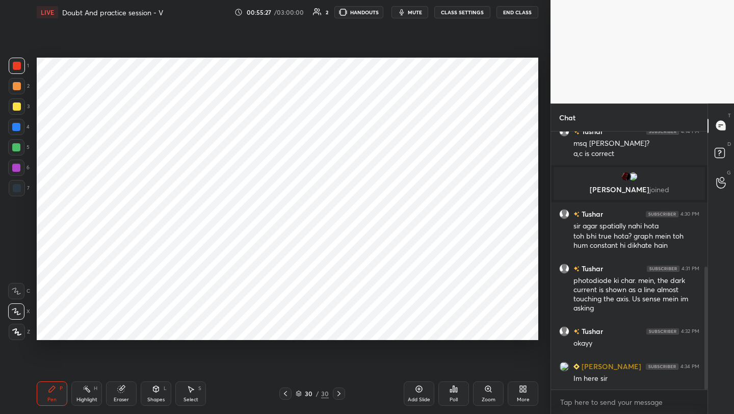
click at [289, 394] on icon at bounding box center [285, 394] width 8 height 8
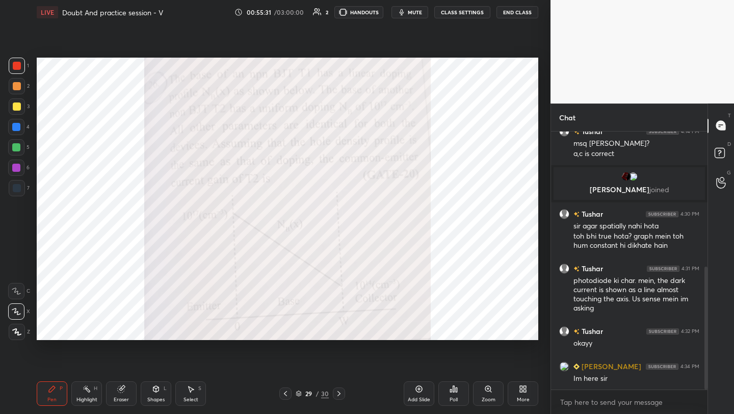
click at [341, 391] on icon at bounding box center [339, 394] width 8 height 8
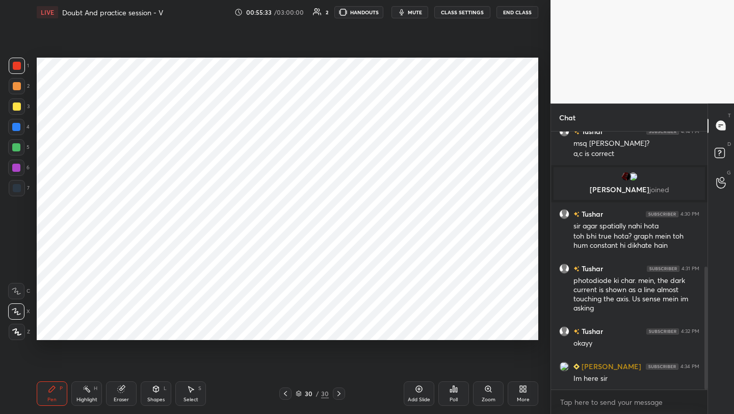
click at [122, 394] on div "Eraser" at bounding box center [121, 393] width 31 height 24
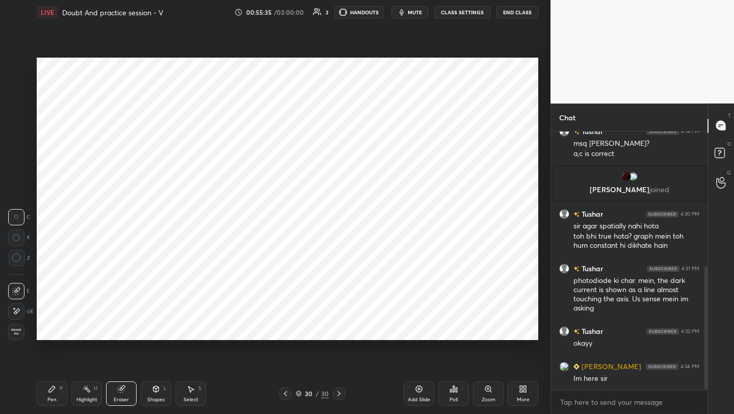
click at [60, 388] on div "P" at bounding box center [61, 388] width 3 height 5
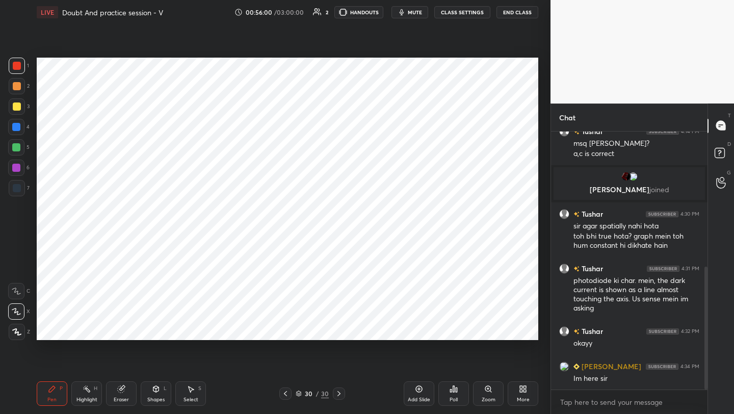
click at [16, 148] on div at bounding box center [16, 147] width 8 height 8
click at [286, 392] on icon at bounding box center [285, 393] width 3 height 5
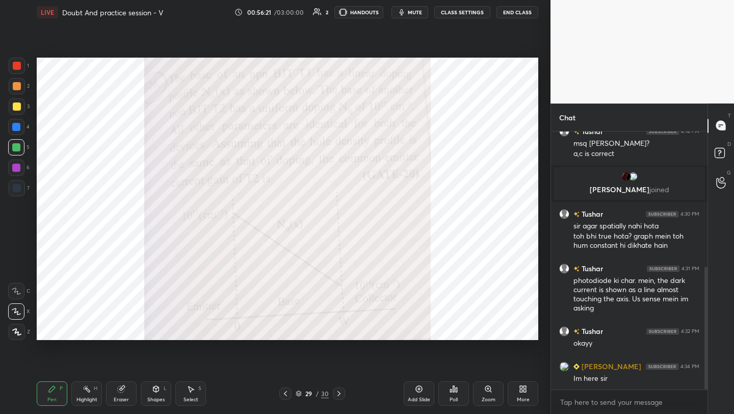
drag, startPoint x: 340, startPoint y: 393, endPoint x: 344, endPoint y: 383, distance: 10.5
click at [341, 393] on icon at bounding box center [339, 394] width 8 height 8
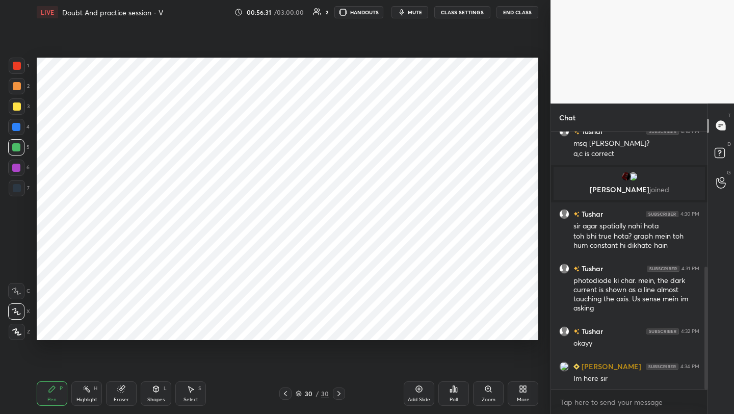
click at [286, 394] on icon at bounding box center [285, 394] width 8 height 8
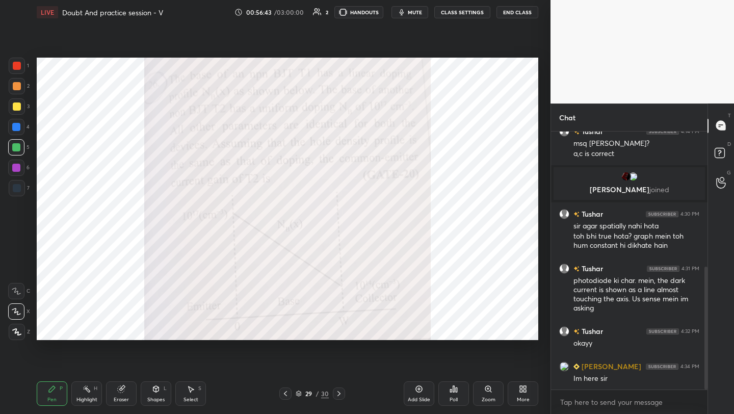
click at [340, 391] on icon at bounding box center [339, 394] width 8 height 8
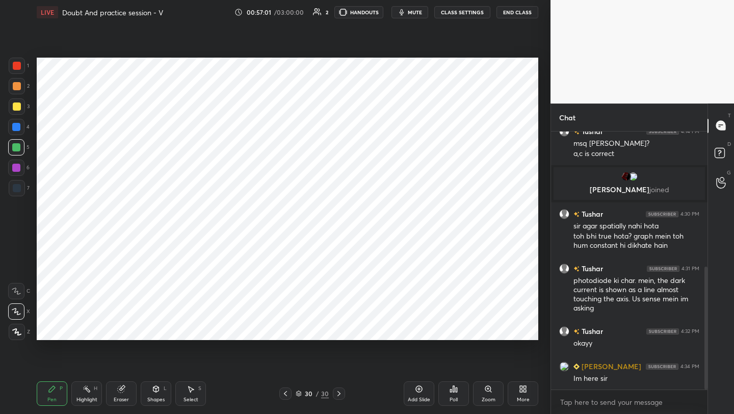
click at [125, 397] on div "Eraser" at bounding box center [121, 399] width 15 height 5
click at [52, 390] on icon at bounding box center [52, 389] width 6 height 6
click at [286, 393] on icon at bounding box center [285, 394] width 8 height 8
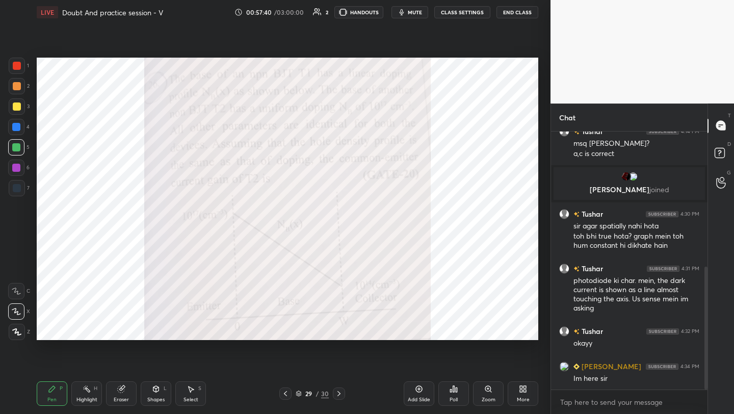
drag, startPoint x: 340, startPoint y: 394, endPoint x: 343, endPoint y: 387, distance: 8.2
click at [340, 394] on icon at bounding box center [339, 394] width 8 height 8
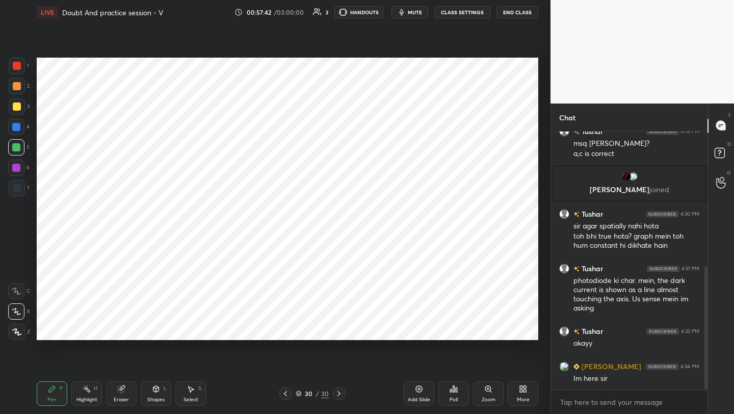
click at [409, 392] on div "Add Slide" at bounding box center [419, 393] width 31 height 24
drag, startPoint x: 15, startPoint y: 62, endPoint x: 27, endPoint y: 65, distance: 12.5
click at [15, 65] on div at bounding box center [17, 66] width 8 height 8
click at [281, 391] on div at bounding box center [286, 394] width 12 height 12
click at [288, 391] on icon at bounding box center [286, 394] width 8 height 8
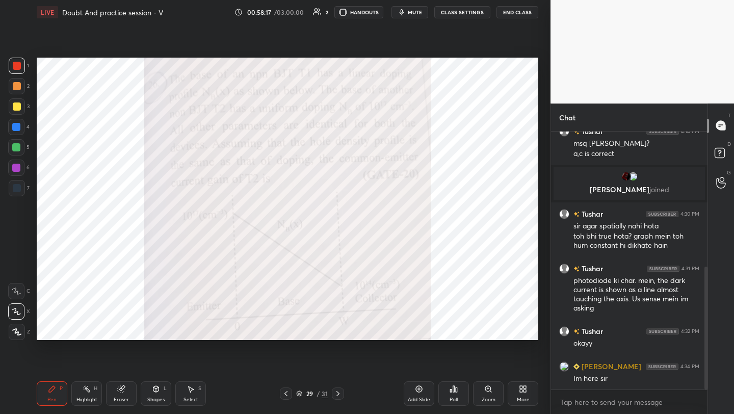
click at [336, 392] on icon at bounding box center [338, 394] width 8 height 8
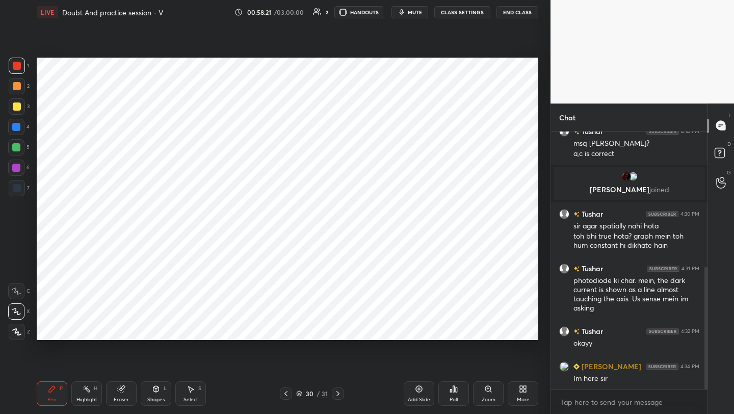
click at [336, 392] on icon at bounding box center [338, 394] width 8 height 8
drag, startPoint x: 421, startPoint y: 392, endPoint x: 423, endPoint y: 379, distance: 12.8
click at [421, 391] on icon at bounding box center [419, 389] width 8 height 8
click at [13, 67] on div at bounding box center [17, 66] width 16 height 16
click at [18, 86] on div at bounding box center [17, 86] width 8 height 8
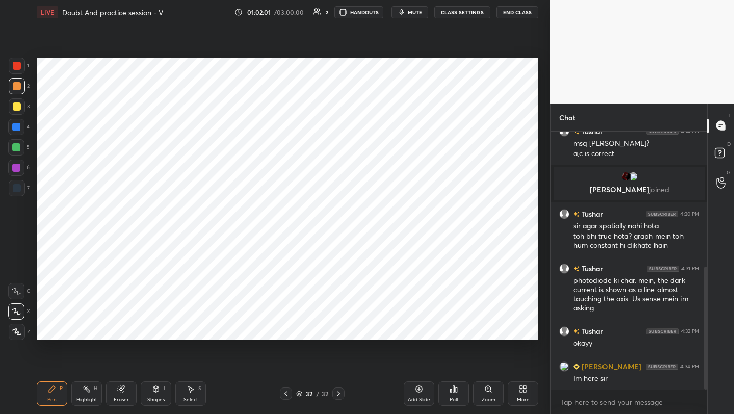
click at [289, 395] on icon at bounding box center [286, 394] width 8 height 8
click at [290, 391] on div at bounding box center [286, 394] width 12 height 12
click at [336, 394] on icon at bounding box center [339, 394] width 8 height 8
click at [336, 395] on icon at bounding box center [339, 394] width 8 height 8
click at [282, 394] on icon at bounding box center [286, 394] width 8 height 8
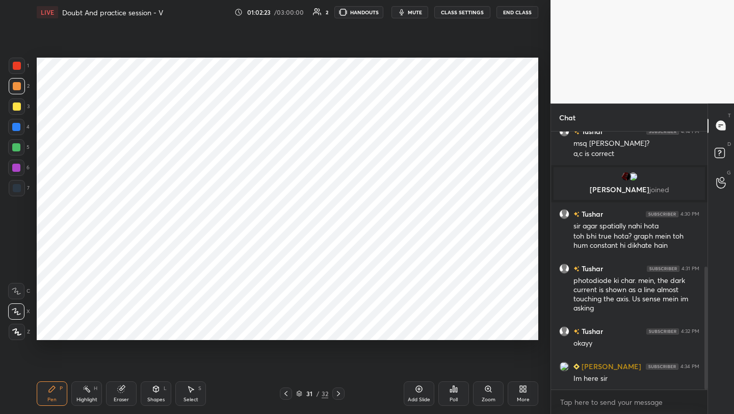
click at [284, 394] on icon at bounding box center [286, 394] width 8 height 8
click at [283, 393] on icon at bounding box center [286, 394] width 8 height 8
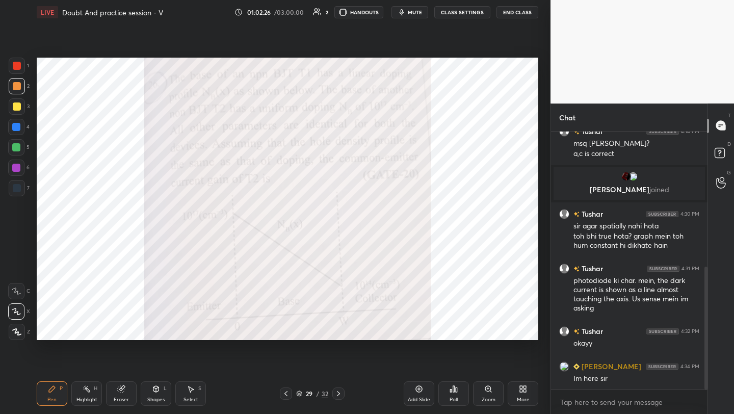
drag, startPoint x: 340, startPoint y: 390, endPoint x: 338, endPoint y: 382, distance: 7.8
click at [339, 390] on icon at bounding box center [339, 394] width 8 height 8
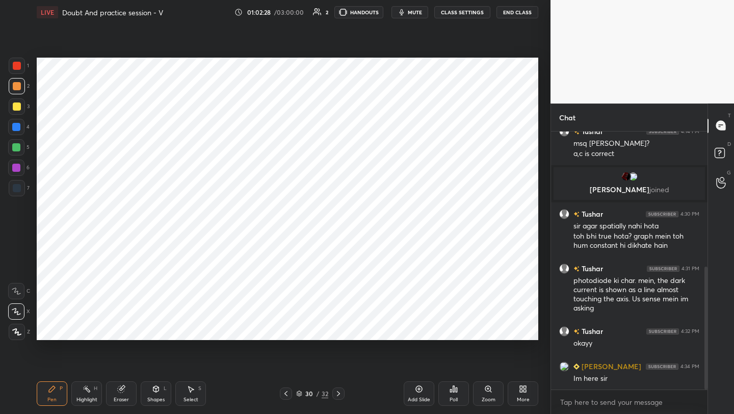
click at [337, 393] on icon at bounding box center [339, 394] width 8 height 8
click at [336, 393] on icon at bounding box center [339, 394] width 8 height 8
click at [16, 186] on div at bounding box center [17, 188] width 8 height 8
click at [284, 394] on icon at bounding box center [286, 394] width 8 height 8
click at [286, 391] on icon at bounding box center [286, 394] width 8 height 8
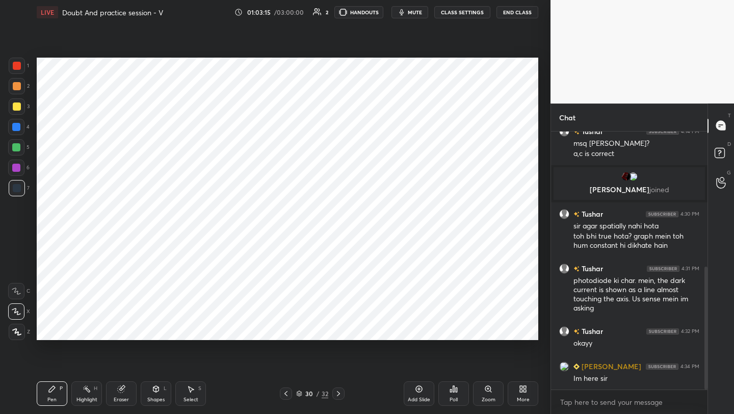
click at [338, 396] on icon at bounding box center [339, 394] width 8 height 8
drag, startPoint x: 117, startPoint y: 392, endPoint x: 118, endPoint y: 352, distance: 39.3
click at [116, 390] on div "Eraser" at bounding box center [121, 393] width 31 height 24
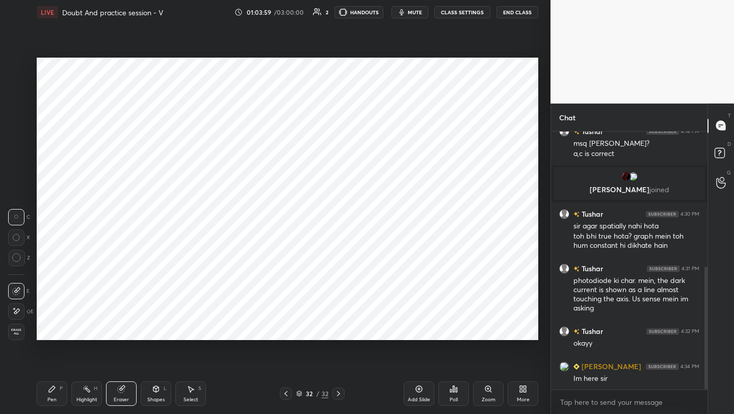
click at [46, 394] on div "Pen P" at bounding box center [52, 393] width 31 height 24
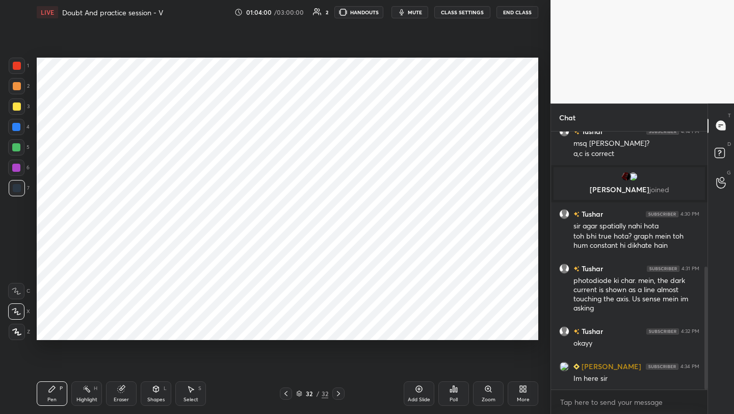
drag, startPoint x: 12, startPoint y: 183, endPoint x: 17, endPoint y: 182, distance: 5.1
click at [14, 182] on div at bounding box center [17, 188] width 16 height 16
click at [414, 387] on div "Add Slide" at bounding box center [419, 393] width 31 height 24
click at [289, 394] on icon at bounding box center [285, 394] width 8 height 8
click at [419, 393] on div "Add Slide" at bounding box center [419, 393] width 31 height 24
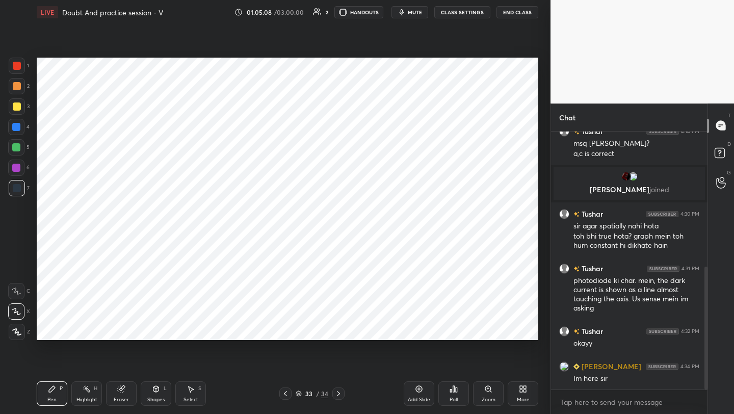
click at [287, 393] on icon at bounding box center [285, 394] width 8 height 8
click at [339, 390] on icon at bounding box center [339, 394] width 8 height 8
click at [287, 394] on icon at bounding box center [285, 394] width 8 height 8
click at [283, 394] on icon at bounding box center [285, 394] width 8 height 8
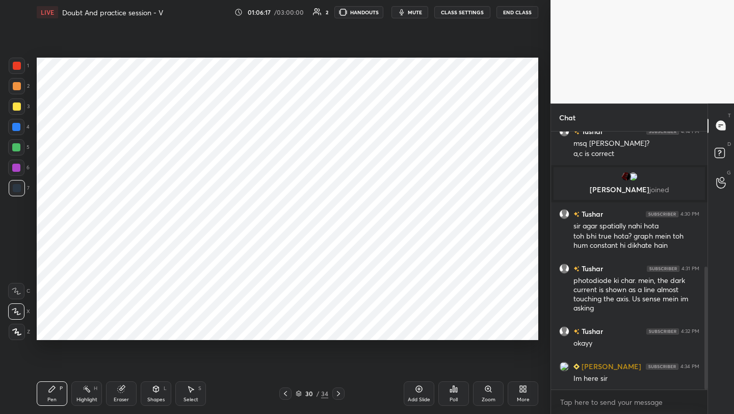
click at [287, 393] on icon at bounding box center [285, 394] width 8 height 8
click at [187, 394] on div "Select S" at bounding box center [190, 393] width 31 height 24
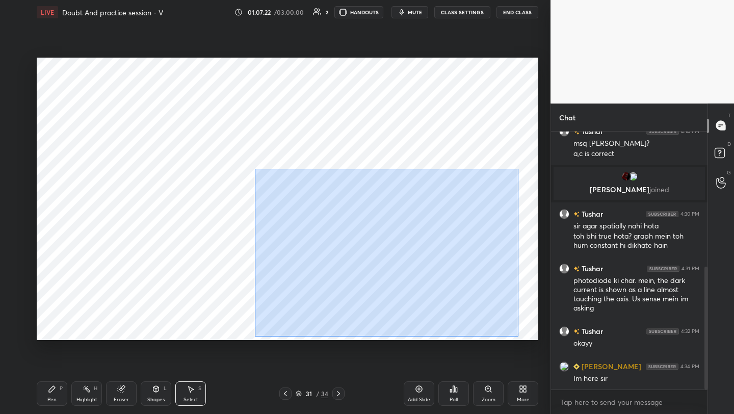
drag, startPoint x: 254, startPoint y: 167, endPoint x: 517, endPoint y: 329, distance: 308.5
click at [518, 336] on div "0 ° Undo Copy Duplicate Duplicate to new slide Delete" at bounding box center [288, 199] width 502 height 282
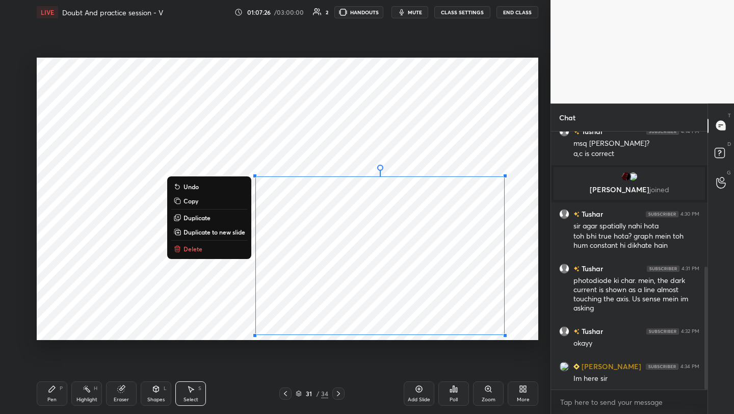
click at [200, 248] on p "Delete" at bounding box center [193, 249] width 19 height 8
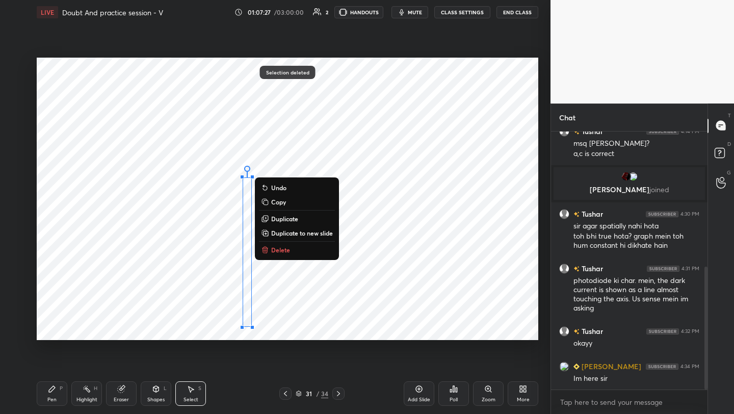
drag, startPoint x: 239, startPoint y: 174, endPoint x: 263, endPoint y: 330, distance: 157.4
click at [262, 338] on div "0 ° Undo Copy Duplicate Duplicate to new slide Delete" at bounding box center [288, 199] width 502 height 282
click at [279, 250] on p "Delete" at bounding box center [280, 250] width 19 height 8
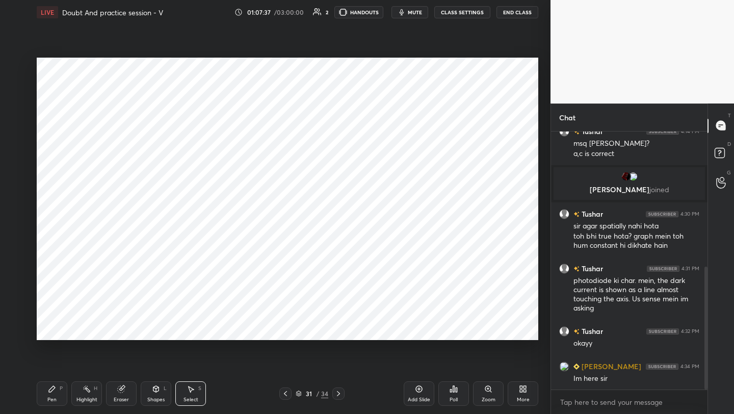
click at [339, 393] on icon at bounding box center [338, 393] width 3 height 5
click at [287, 397] on icon at bounding box center [285, 394] width 8 height 8
drag, startPoint x: 159, startPoint y: 393, endPoint x: 157, endPoint y: 381, distance: 11.9
click at [158, 393] on div "Shapes L" at bounding box center [156, 393] width 31 height 24
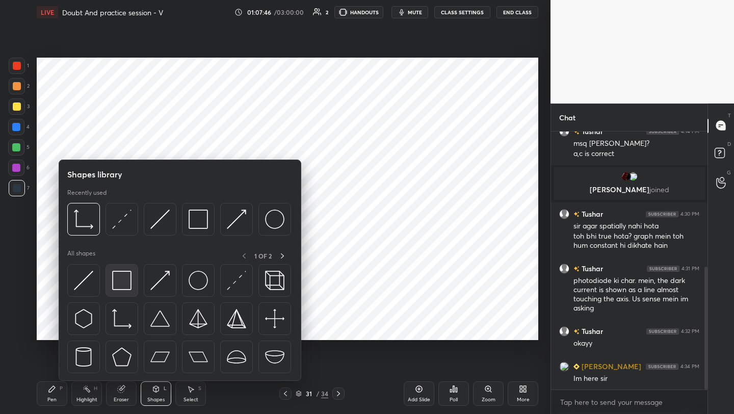
click at [117, 283] on img at bounding box center [121, 280] width 19 height 19
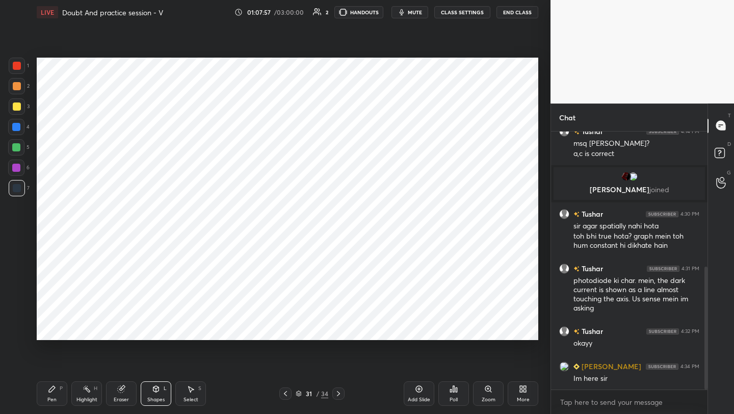
click at [285, 396] on icon at bounding box center [285, 394] width 8 height 8
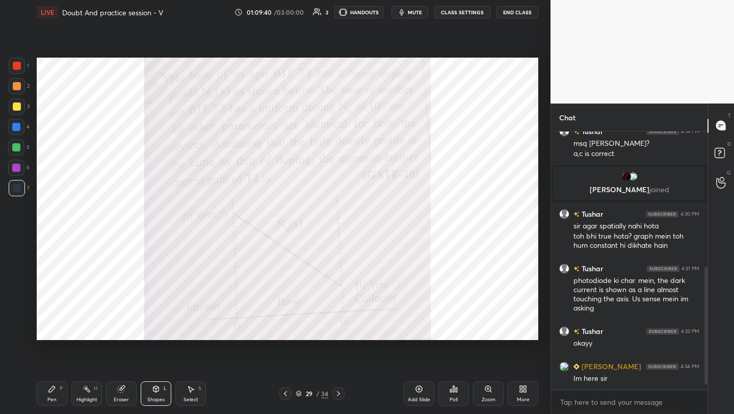
scroll to position [329, 0]
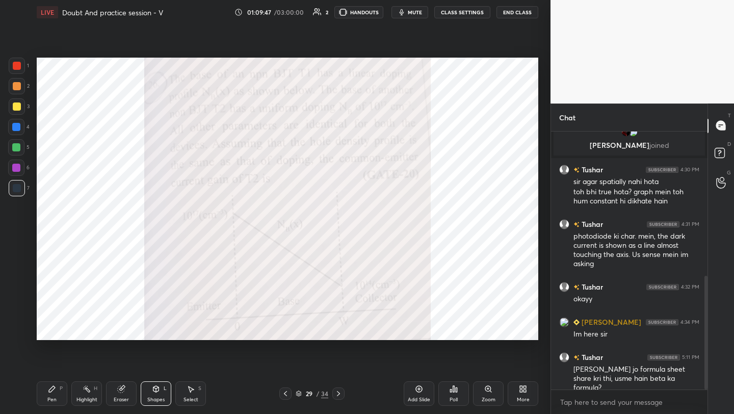
click at [518, 390] on div "More" at bounding box center [523, 393] width 31 height 24
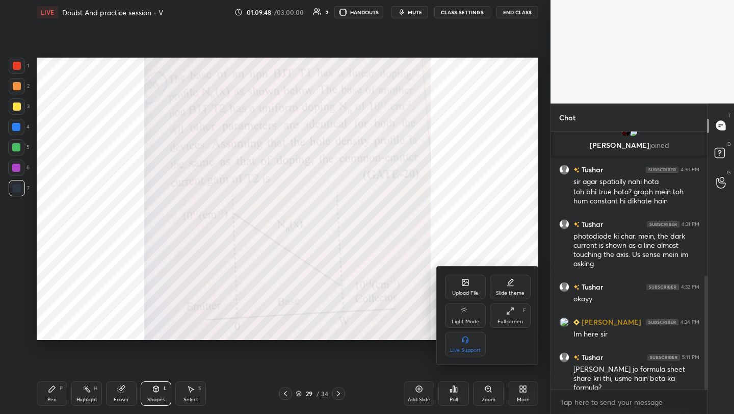
click at [450, 239] on div at bounding box center [367, 207] width 734 height 414
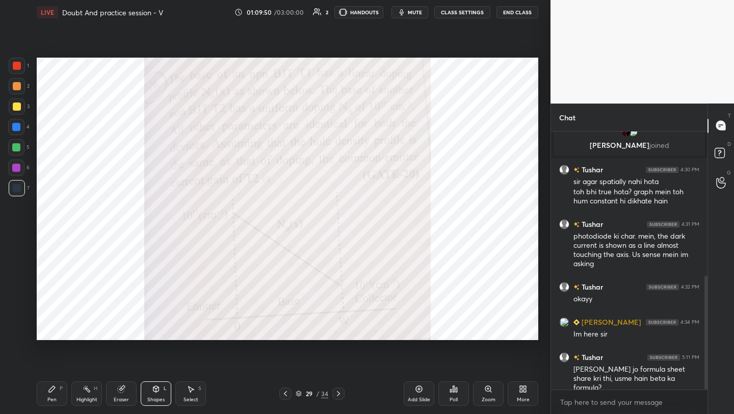
click at [337, 395] on icon at bounding box center [339, 394] width 8 height 8
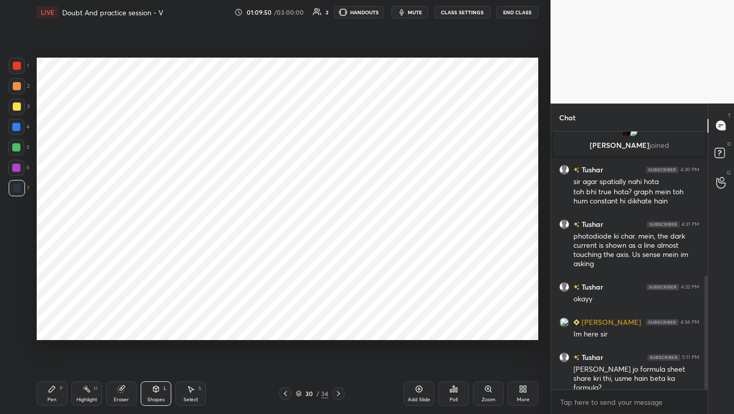
click at [337, 395] on icon at bounding box center [339, 394] width 8 height 8
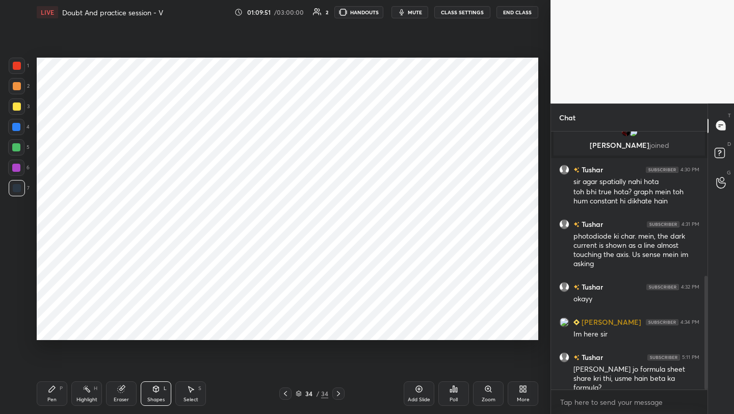
click at [337, 395] on icon at bounding box center [339, 394] width 8 height 8
click at [279, 395] on div at bounding box center [285, 394] width 12 height 12
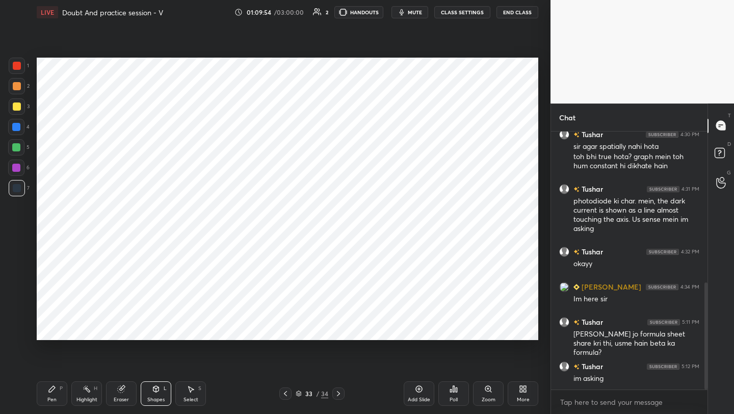
click at [524, 397] on div "More" at bounding box center [523, 399] width 13 height 5
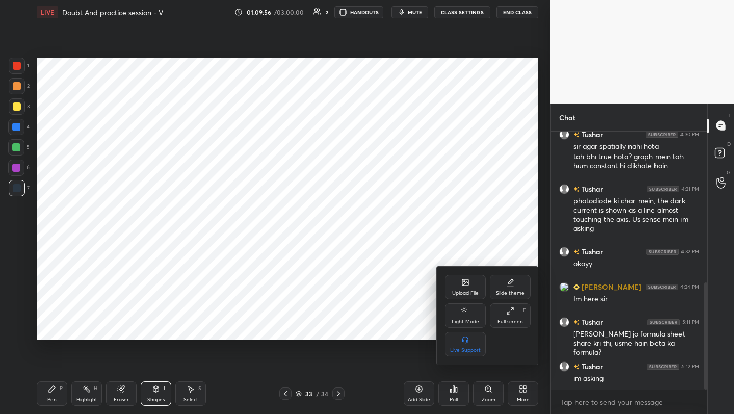
click at [465, 286] on icon at bounding box center [465, 282] width 8 height 8
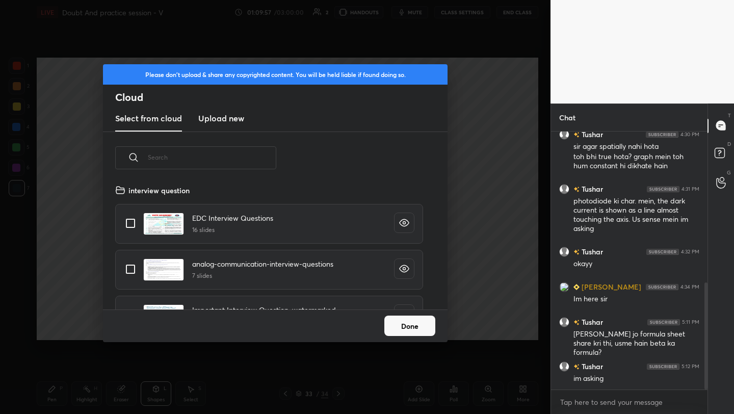
scroll to position [125, 327]
click at [223, 115] on h3 "Upload new" at bounding box center [221, 118] width 46 height 12
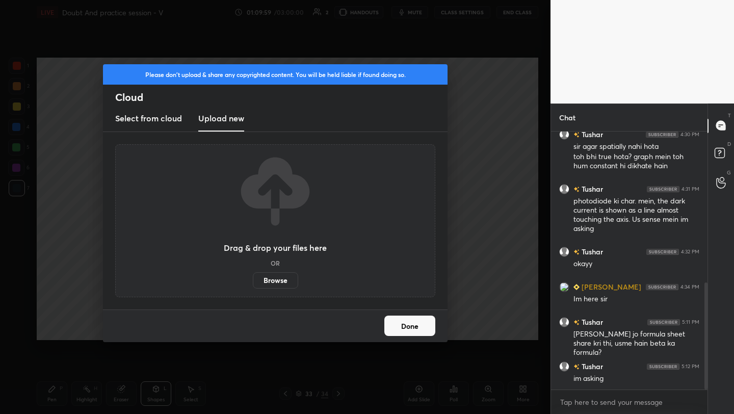
click at [274, 285] on label "Browse" at bounding box center [275, 280] width 45 height 16
click at [253, 285] on input "Browse" at bounding box center [253, 280] width 0 height 16
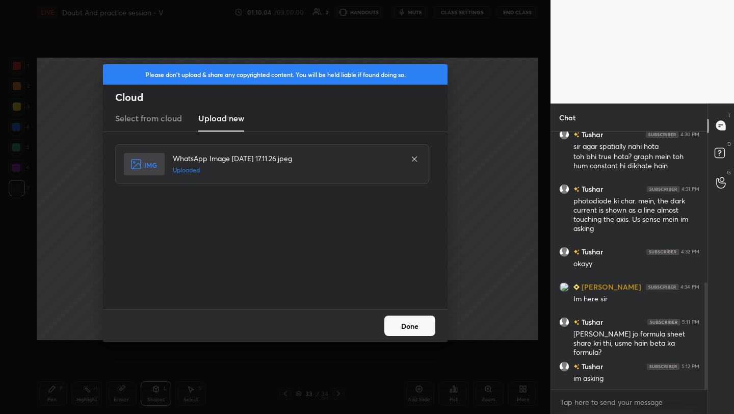
click at [411, 323] on button "Done" at bounding box center [409, 326] width 51 height 20
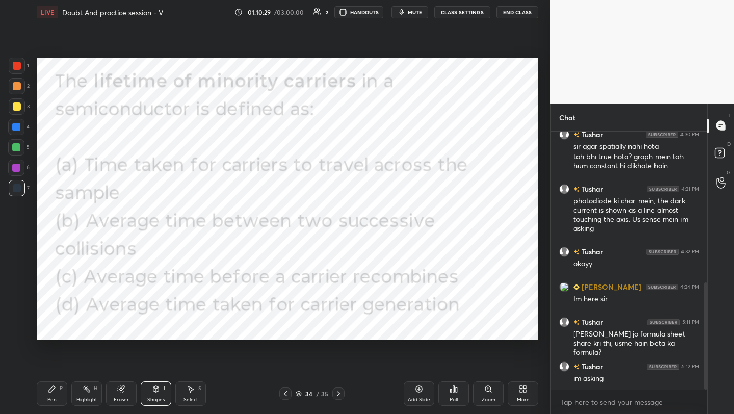
click at [451, 396] on div "Poll" at bounding box center [454, 393] width 31 height 24
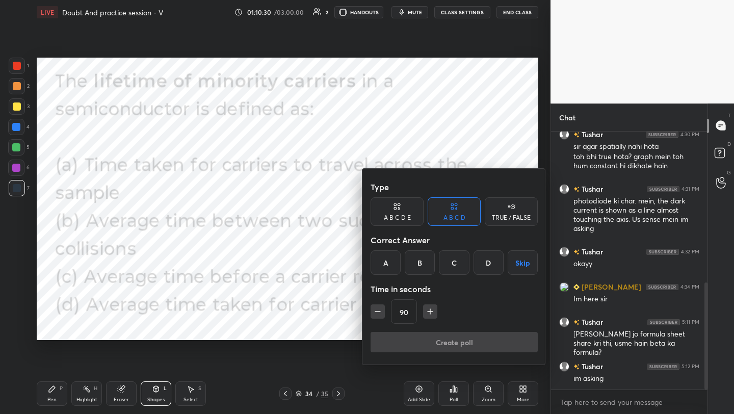
click at [448, 264] on div "C" at bounding box center [454, 262] width 30 height 24
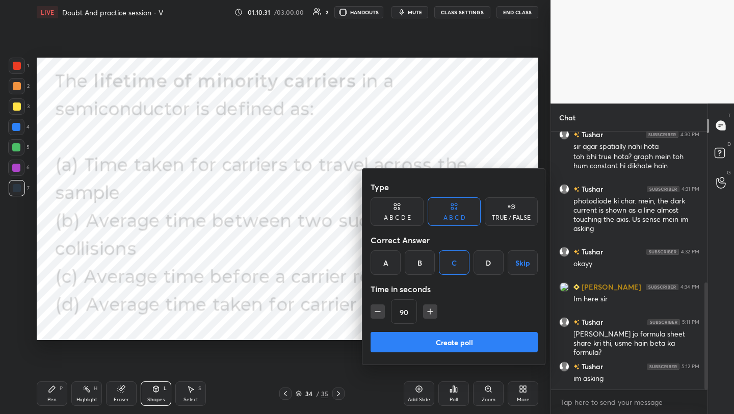
click at [438, 344] on button "Create poll" at bounding box center [454, 342] width 167 height 20
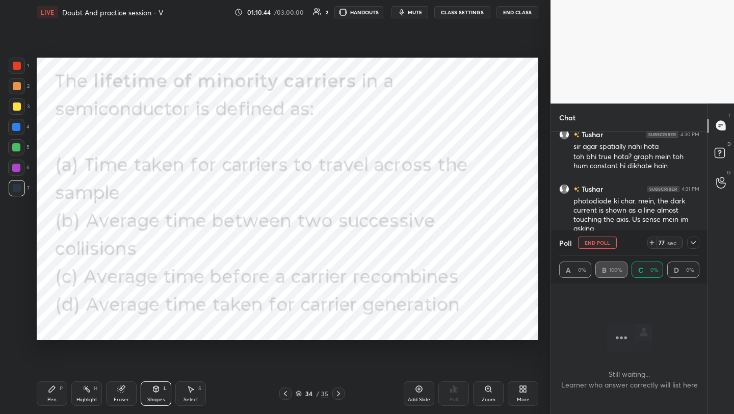
scroll to position [428, 0]
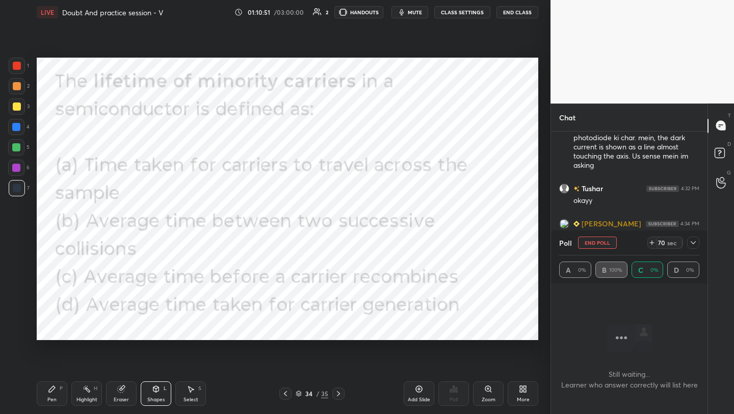
drag, startPoint x: 16, startPoint y: 170, endPoint x: 22, endPoint y: 169, distance: 6.2
click at [16, 171] on div at bounding box center [16, 168] width 8 height 8
drag, startPoint x: 57, startPoint y: 392, endPoint x: 76, endPoint y: 348, distance: 48.6
click at [57, 391] on div "Pen P" at bounding box center [52, 393] width 31 height 24
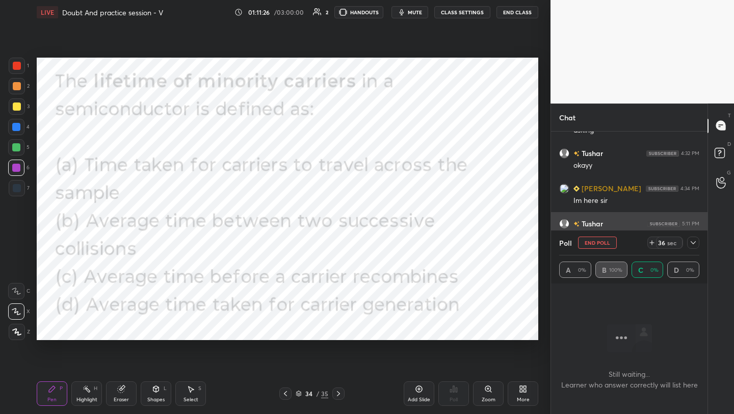
click at [593, 242] on button "End Poll" at bounding box center [597, 243] width 39 height 12
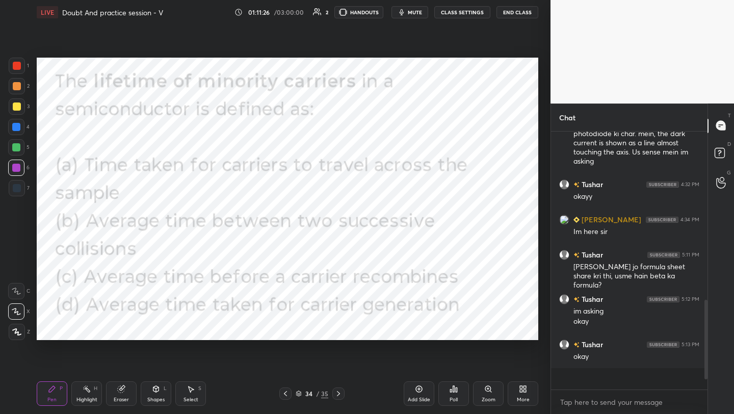
scroll to position [4, 4]
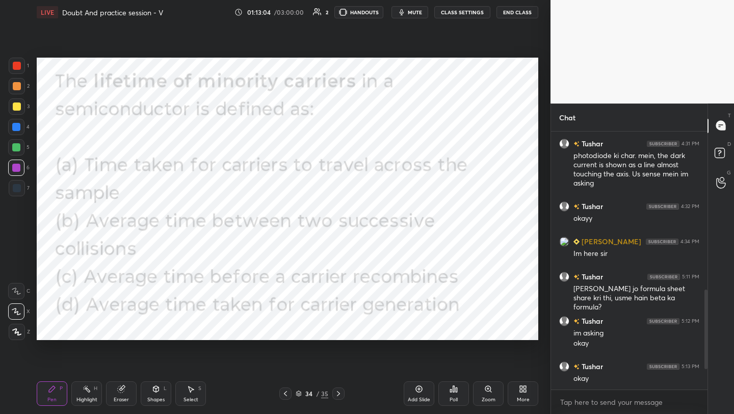
click at [528, 391] on div "More" at bounding box center [523, 393] width 31 height 24
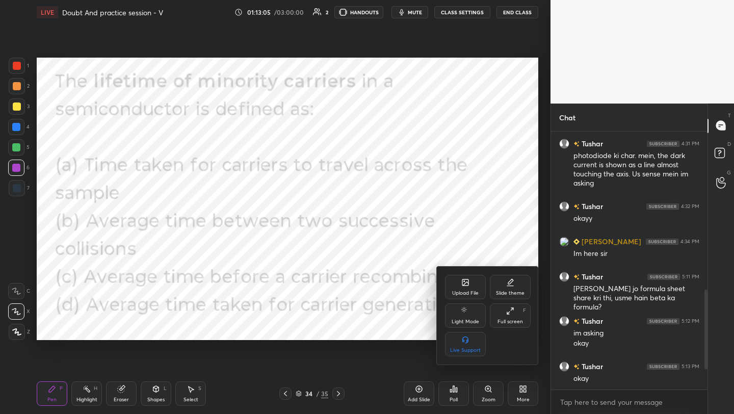
click at [471, 284] on div "Upload File" at bounding box center [465, 287] width 41 height 24
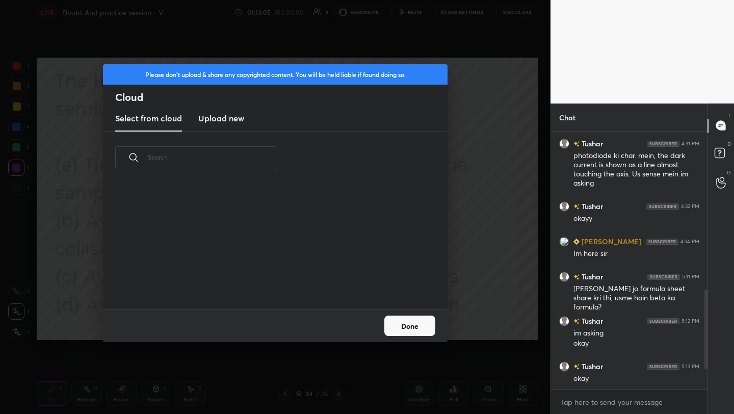
scroll to position [125, 327]
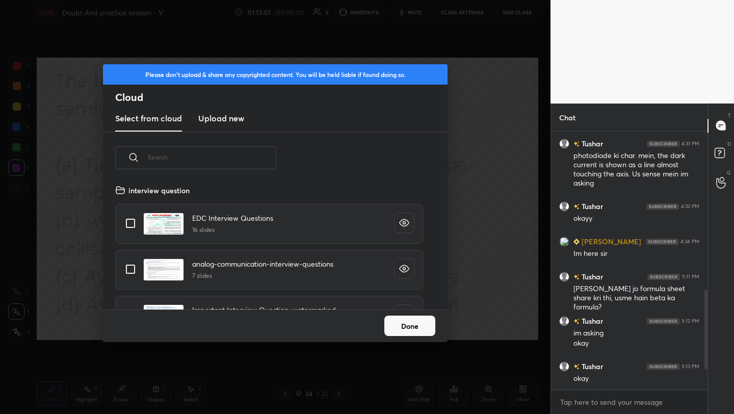
click at [226, 116] on h3 "Upload new" at bounding box center [221, 118] width 46 height 12
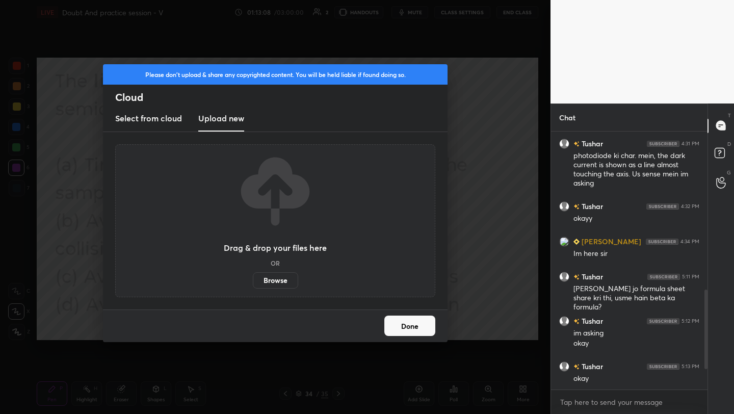
click at [280, 279] on label "Browse" at bounding box center [275, 280] width 45 height 16
click at [253, 279] on input "Browse" at bounding box center [253, 280] width 0 height 16
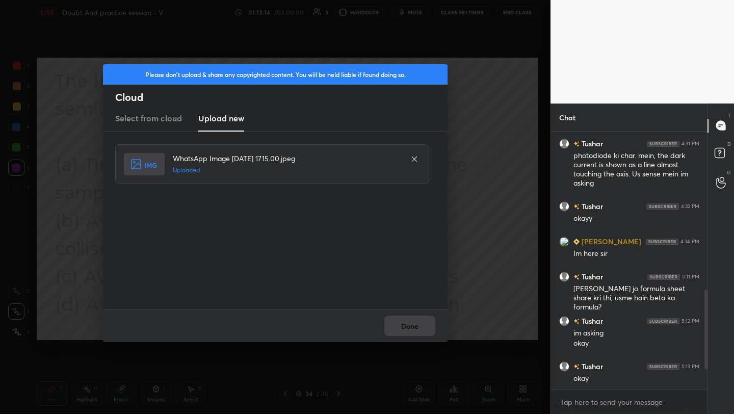
click at [413, 321] on button "Done" at bounding box center [409, 326] width 51 height 20
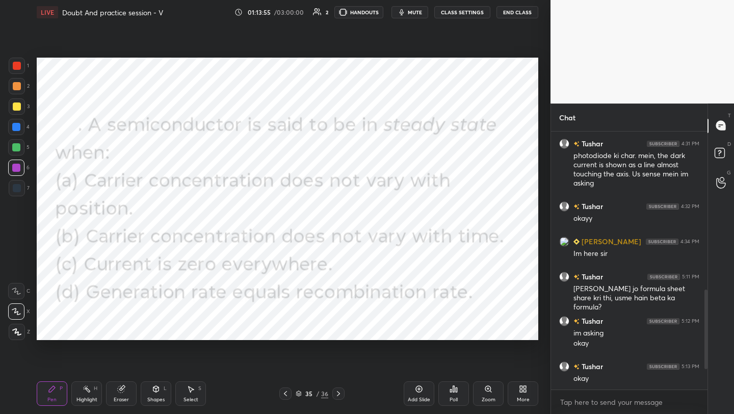
click at [454, 392] on icon at bounding box center [454, 389] width 8 height 8
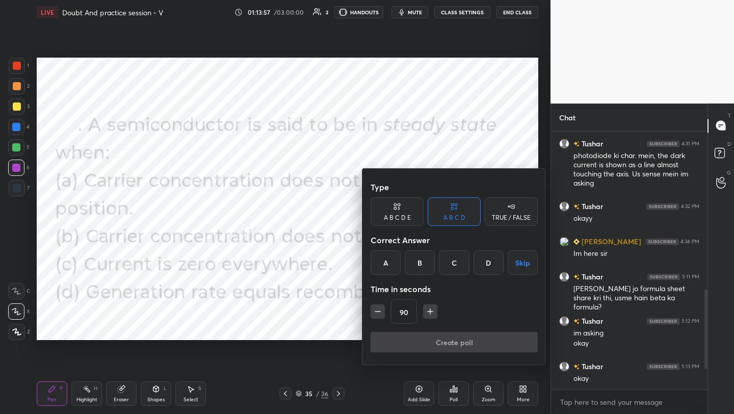
click at [420, 264] on div "B" at bounding box center [420, 262] width 30 height 24
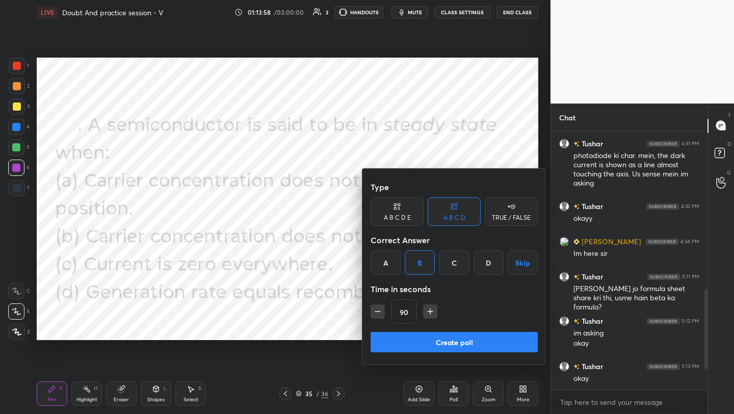
click at [445, 343] on button "Create poll" at bounding box center [454, 342] width 167 height 20
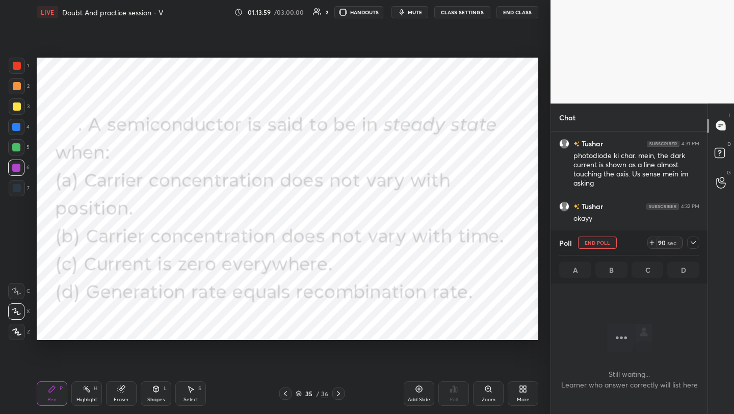
scroll to position [226, 153]
click at [417, 388] on icon at bounding box center [419, 389] width 8 height 8
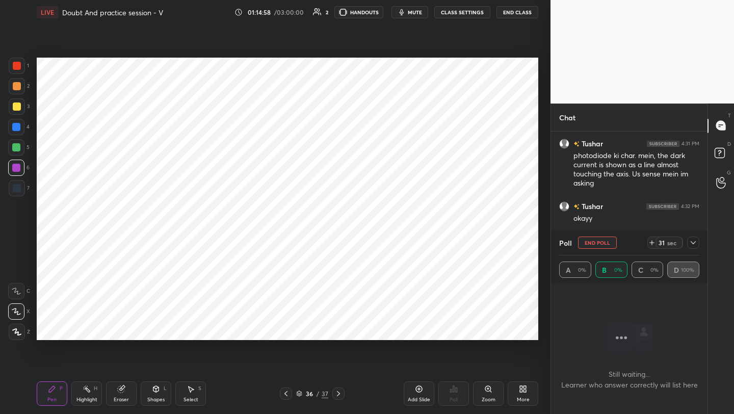
drag, startPoint x: 287, startPoint y: 394, endPoint x: 293, endPoint y: 381, distance: 14.1
click at [287, 394] on icon at bounding box center [286, 394] width 8 height 8
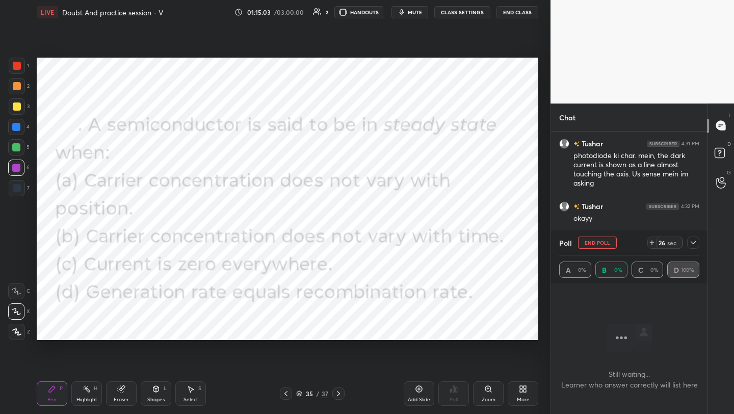
drag, startPoint x: 338, startPoint y: 389, endPoint x: 342, endPoint y: 385, distance: 5.8
click at [339, 390] on icon at bounding box center [339, 394] width 8 height 8
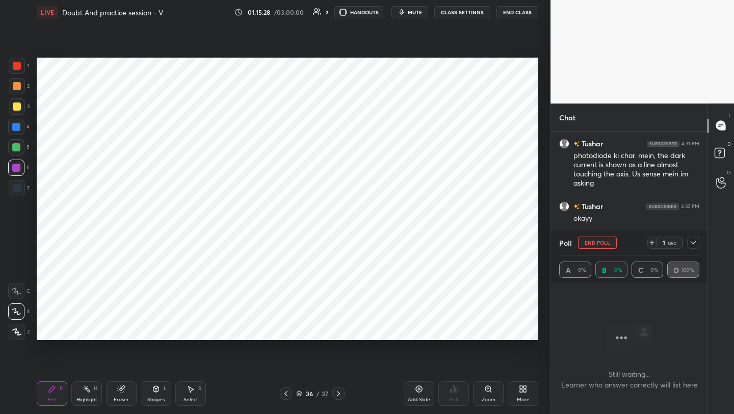
click at [158, 394] on div "Shapes L" at bounding box center [156, 393] width 31 height 24
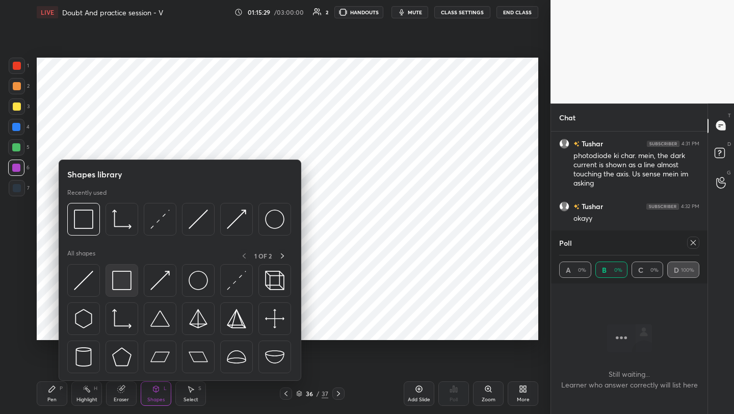
click at [120, 282] on img at bounding box center [121, 280] width 19 height 19
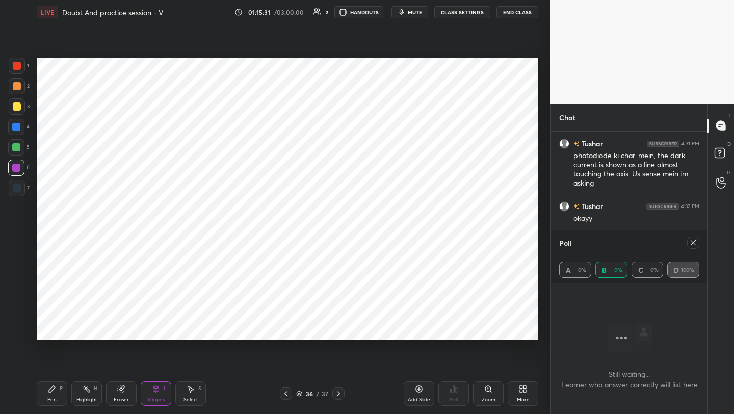
drag, startPoint x: 44, startPoint y: 397, endPoint x: 58, endPoint y: 370, distance: 29.9
click at [44, 397] on div "Pen P" at bounding box center [52, 393] width 31 height 24
click at [419, 392] on icon at bounding box center [419, 389] width 7 height 7
click at [165, 390] on div "L" at bounding box center [165, 388] width 3 height 5
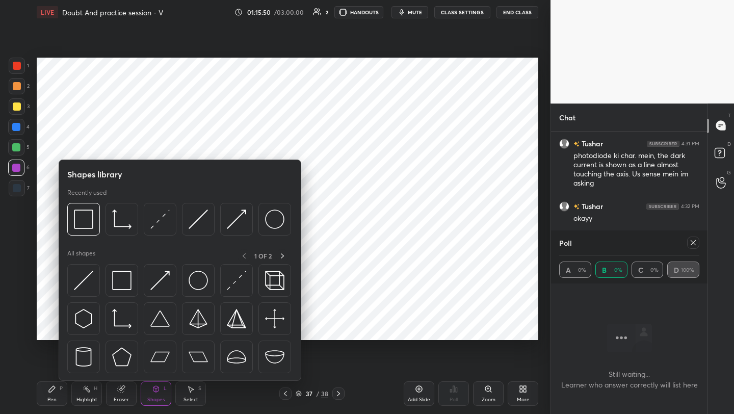
click at [290, 393] on div at bounding box center [285, 394] width 12 height 12
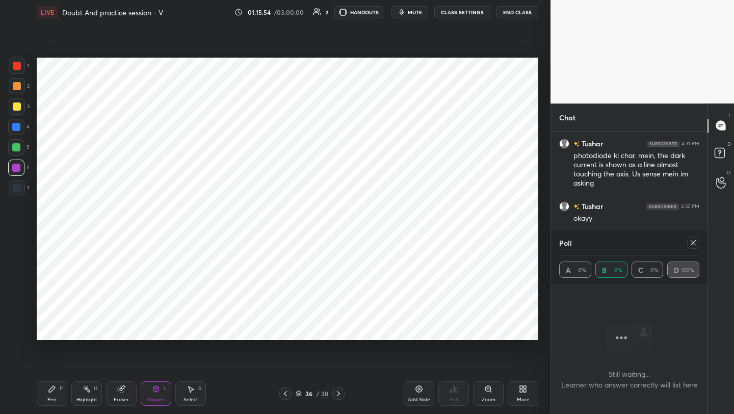
click at [152, 393] on icon at bounding box center [156, 389] width 8 height 8
drag, startPoint x: 45, startPoint y: 392, endPoint x: 49, endPoint y: 385, distance: 7.4
click at [46, 392] on div "Pen P" at bounding box center [52, 393] width 31 height 24
click at [283, 396] on icon at bounding box center [285, 394] width 8 height 8
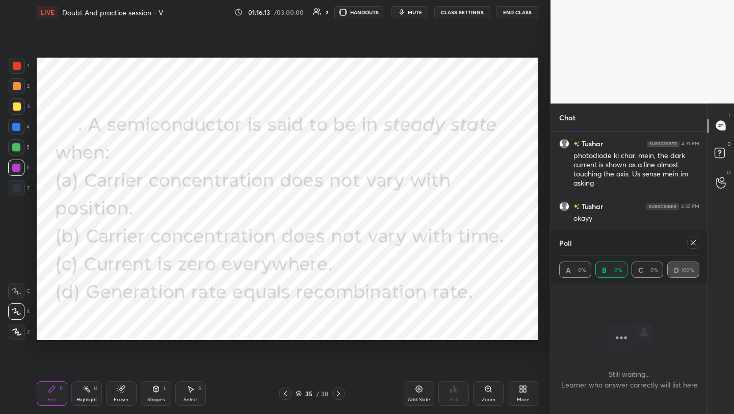
click at [336, 392] on icon at bounding box center [339, 394] width 8 height 8
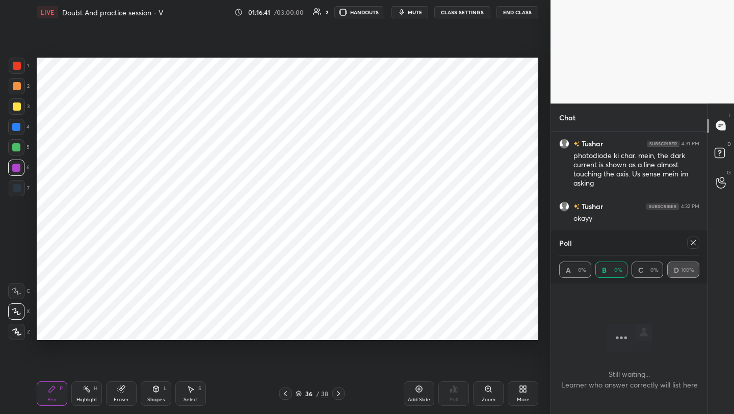
scroll to position [497, 0]
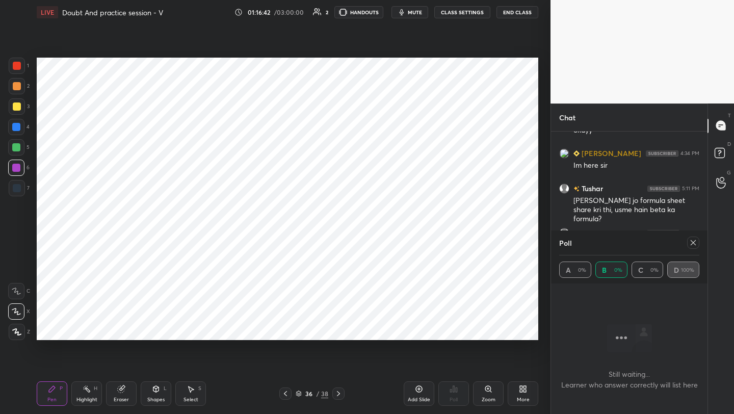
click at [692, 240] on icon at bounding box center [693, 243] width 8 height 8
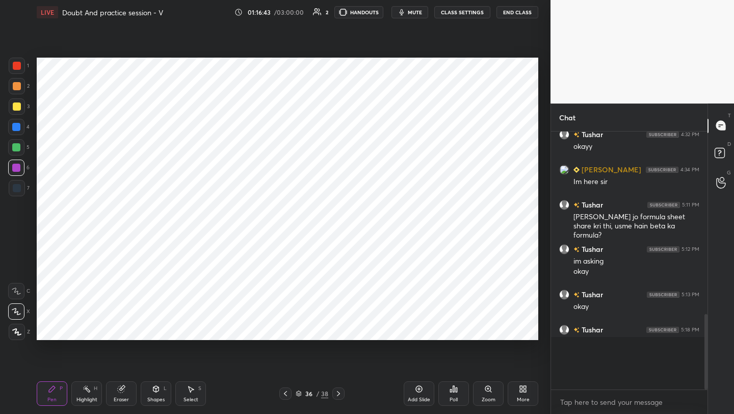
scroll to position [4, 4]
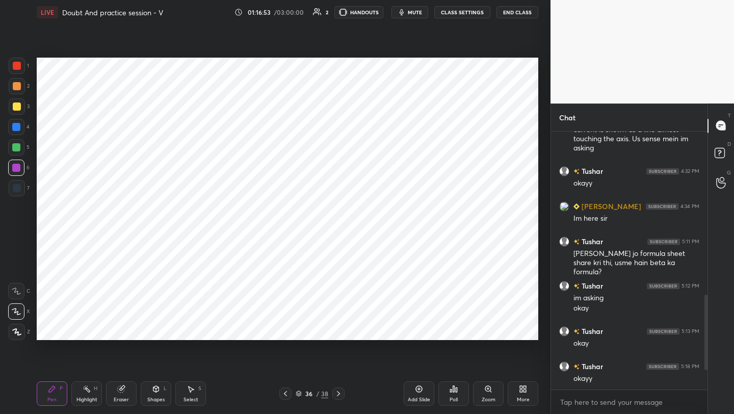
click at [286, 391] on icon at bounding box center [285, 394] width 8 height 8
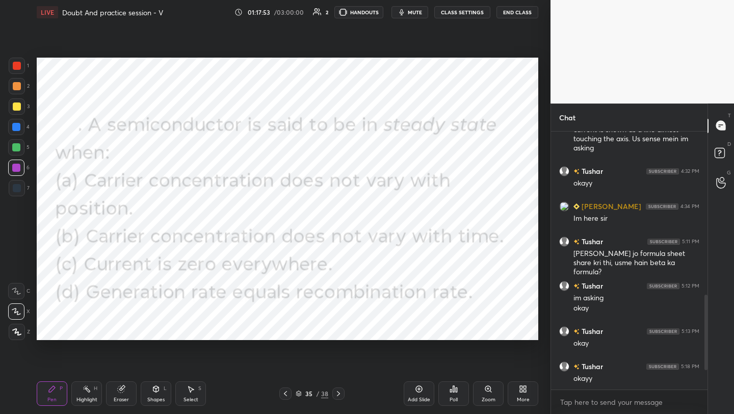
click at [530, 393] on div "More" at bounding box center [523, 393] width 31 height 24
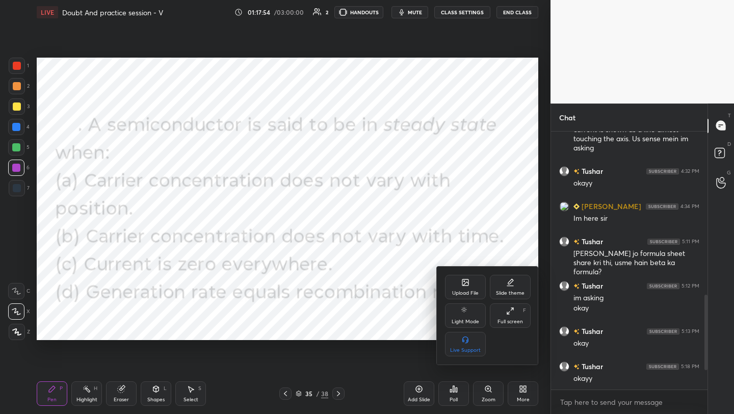
click at [323, 315] on div at bounding box center [367, 207] width 734 height 414
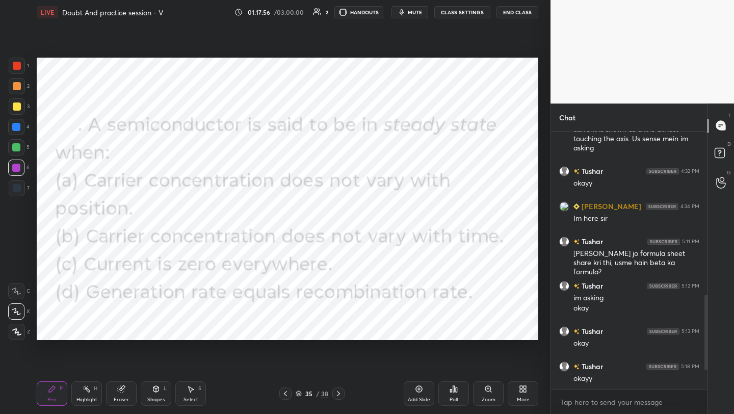
click at [337, 393] on icon at bounding box center [339, 394] width 8 height 8
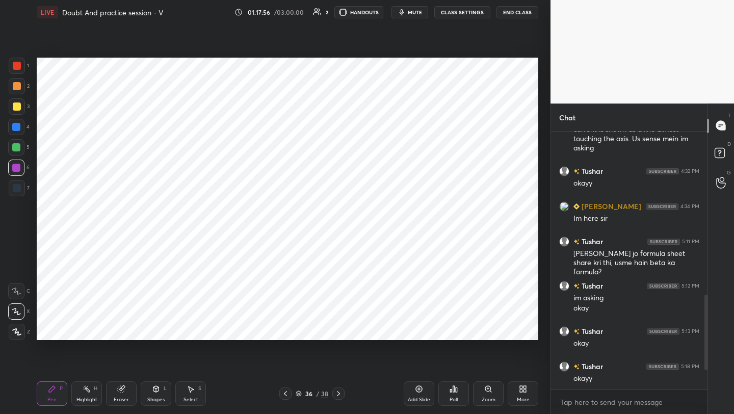
click at [337, 393] on icon at bounding box center [339, 394] width 8 height 8
click at [288, 390] on icon at bounding box center [285, 394] width 8 height 8
click at [535, 393] on div "More" at bounding box center [523, 393] width 31 height 24
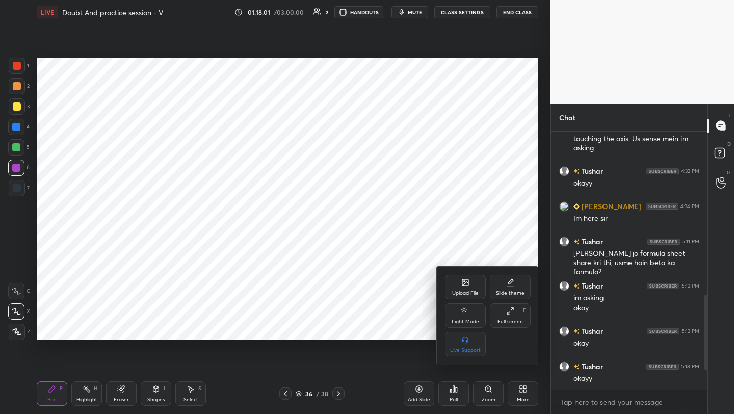
click at [470, 284] on div "Upload File" at bounding box center [465, 287] width 41 height 24
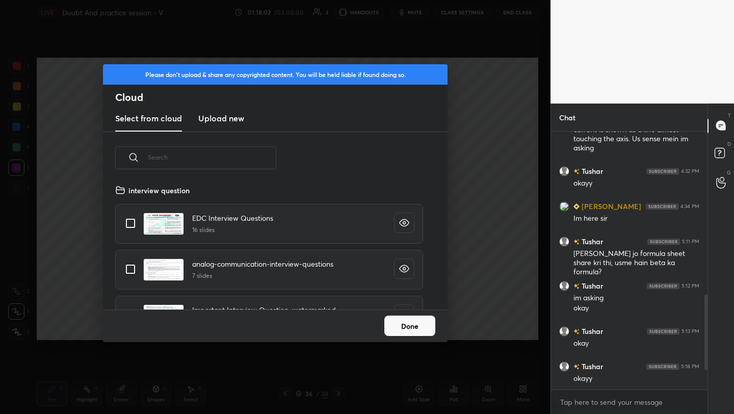
scroll to position [125, 327]
click at [224, 115] on h3 "Upload new" at bounding box center [221, 118] width 46 height 12
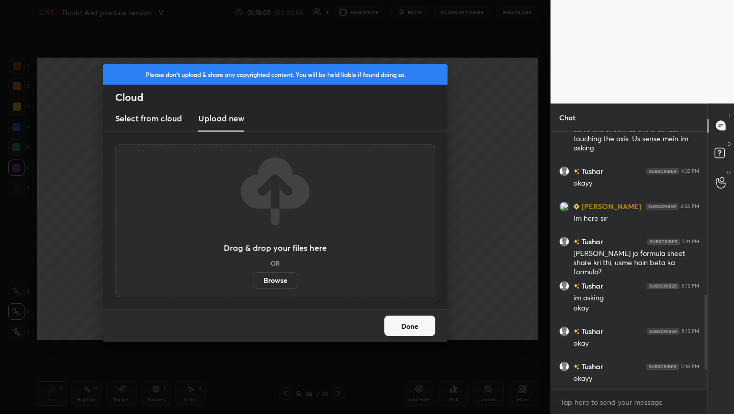
click at [273, 282] on label "Browse" at bounding box center [275, 280] width 45 height 16
click at [253, 282] on input "Browse" at bounding box center [253, 280] width 0 height 16
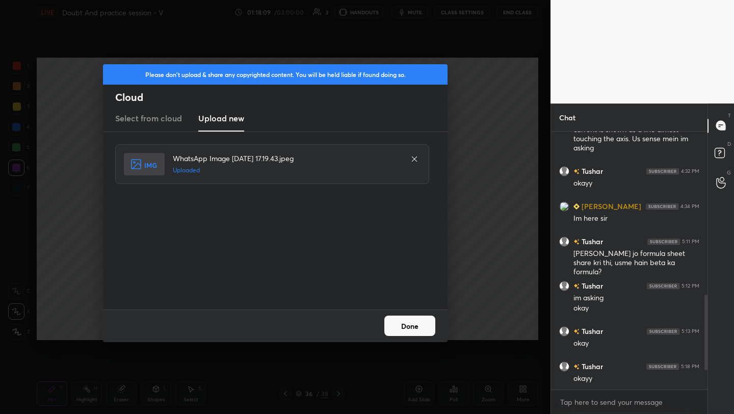
click at [420, 320] on button "Done" at bounding box center [409, 326] width 51 height 20
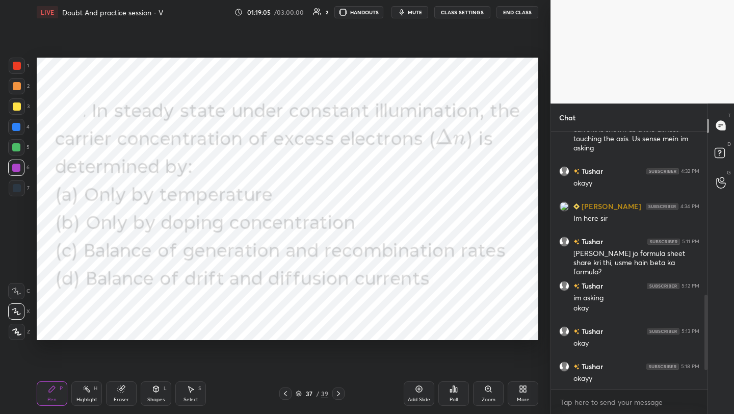
click at [452, 393] on div "Poll" at bounding box center [454, 393] width 31 height 24
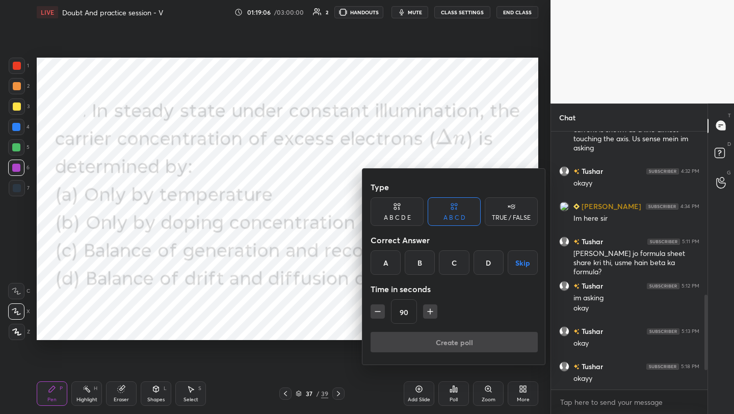
drag, startPoint x: 454, startPoint y: 263, endPoint x: 460, endPoint y: 265, distance: 6.3
click at [454, 264] on div "C" at bounding box center [454, 262] width 30 height 24
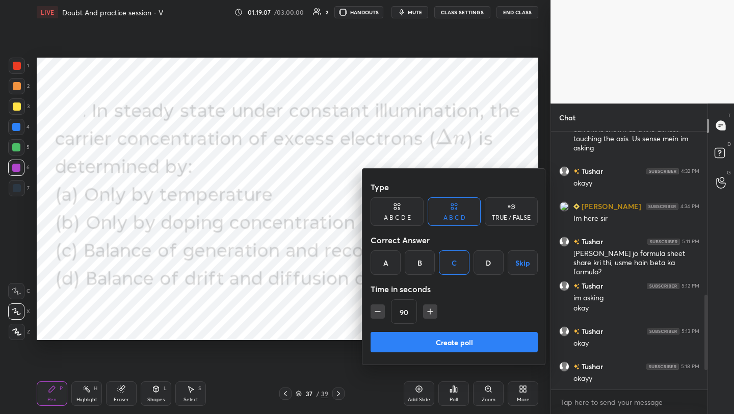
click at [449, 342] on button "Create poll" at bounding box center [454, 342] width 167 height 20
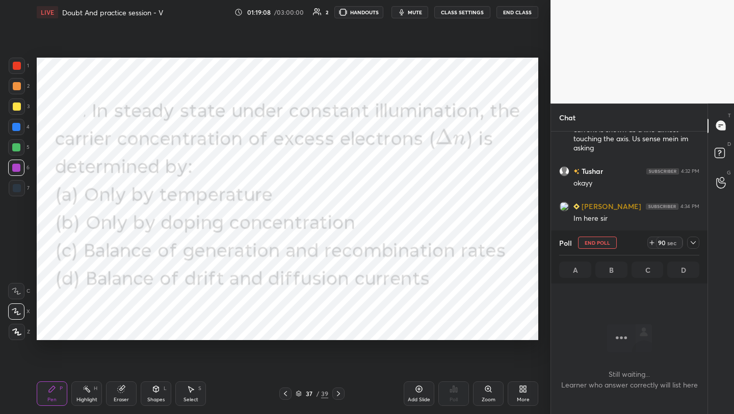
scroll to position [226, 153]
drag, startPoint x: 419, startPoint y: 389, endPoint x: 419, endPoint y: 382, distance: 7.2
click at [419, 389] on icon at bounding box center [419, 389] width 3 height 3
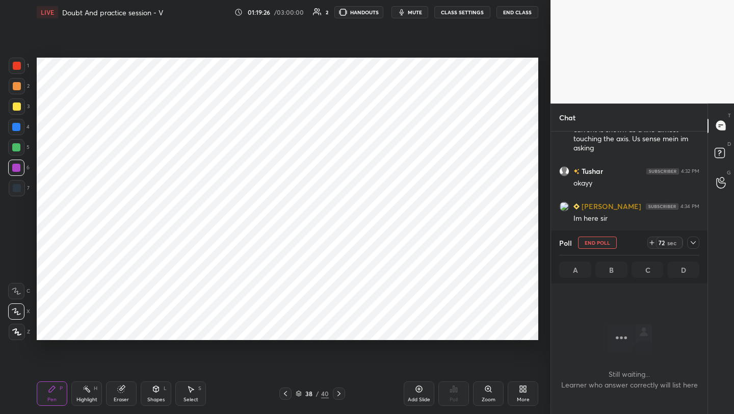
click at [156, 388] on icon at bounding box center [156, 389] width 6 height 2
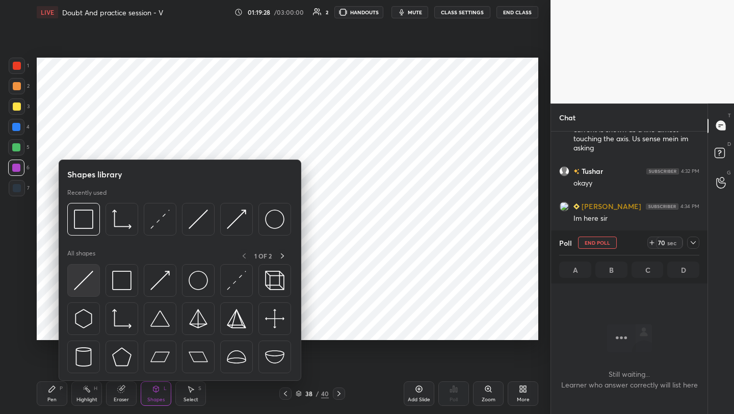
click at [88, 275] on img at bounding box center [83, 280] width 19 height 19
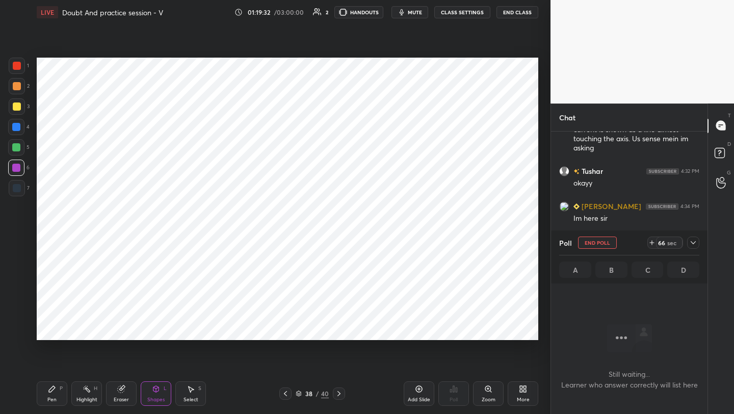
click at [12, 147] on div at bounding box center [16, 147] width 8 height 8
click at [47, 396] on div "Pen P" at bounding box center [52, 393] width 31 height 24
drag, startPoint x: 13, startPoint y: 66, endPoint x: 36, endPoint y: 69, distance: 23.1
click at [13, 66] on div at bounding box center [17, 66] width 8 height 8
drag, startPoint x: 13, startPoint y: 170, endPoint x: 18, endPoint y: 165, distance: 7.2
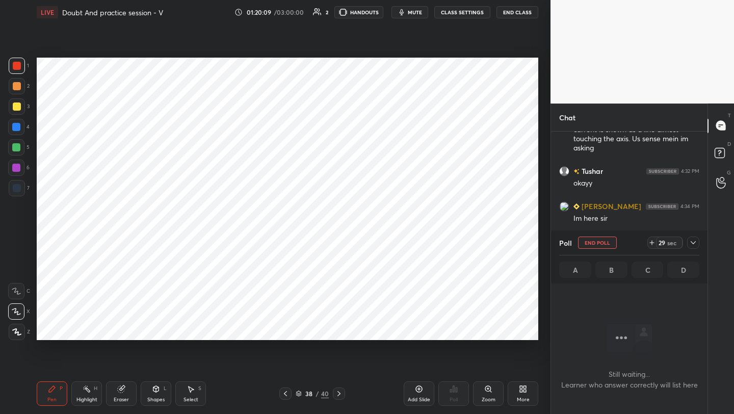
click at [13, 170] on div at bounding box center [16, 168] width 8 height 8
click at [124, 380] on div "Pen P Highlight H Eraser Shapes L Select S 38 / 40 Add Slide Poll Zoom More" at bounding box center [288, 393] width 502 height 41
drag, startPoint x: 18, startPoint y: 64, endPoint x: 35, endPoint y: 63, distance: 16.9
click at [19, 65] on div at bounding box center [17, 66] width 16 height 16
click at [151, 393] on div "Shapes L" at bounding box center [156, 393] width 31 height 24
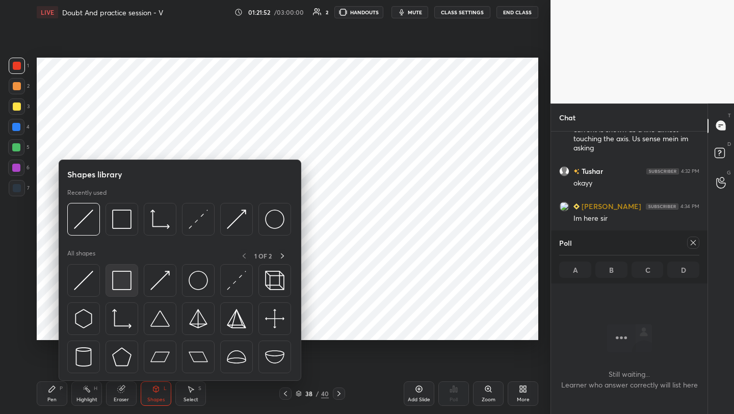
drag, startPoint x: 100, startPoint y: 275, endPoint x: 113, endPoint y: 272, distance: 13.1
click at [98, 276] on div at bounding box center [179, 321] width 225 height 115
click at [75, 279] on img at bounding box center [83, 280] width 19 height 19
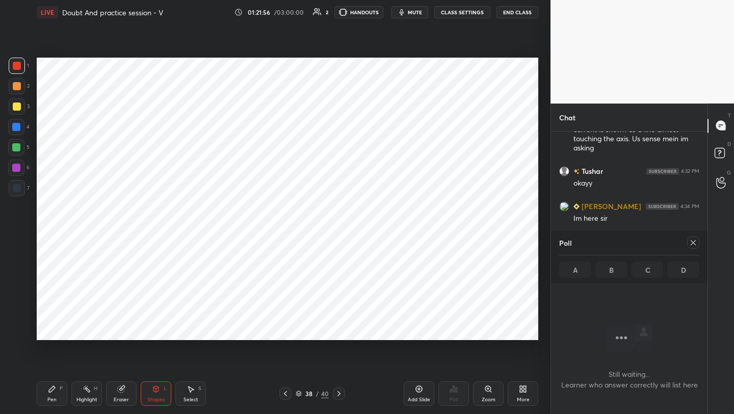
click at [18, 144] on div at bounding box center [16, 147] width 8 height 8
drag, startPoint x: 48, startPoint y: 393, endPoint x: 82, endPoint y: 347, distance: 56.9
click at [50, 393] on icon at bounding box center [52, 389] width 8 height 8
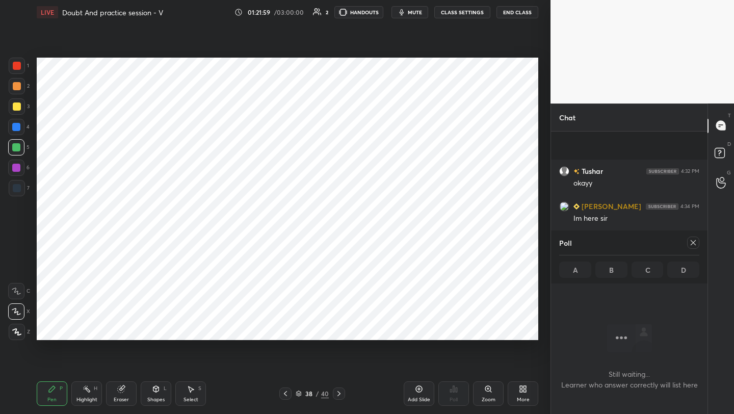
scroll to position [532, 0]
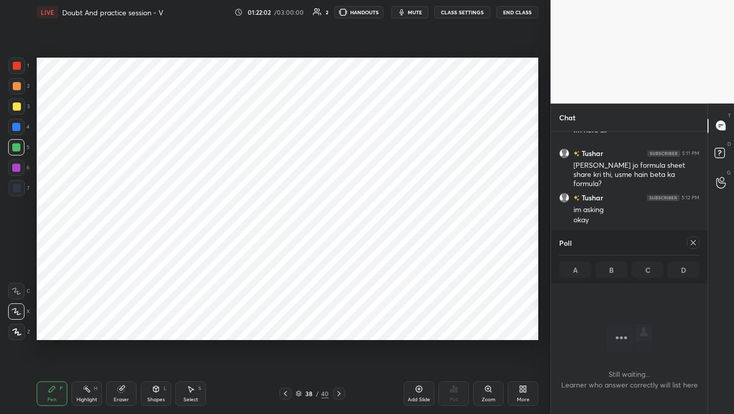
click at [693, 245] on icon at bounding box center [693, 243] width 8 height 8
type textarea "x"
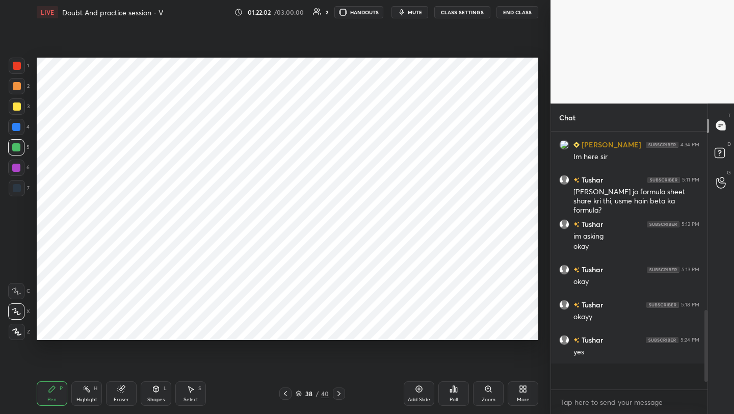
scroll to position [4, 4]
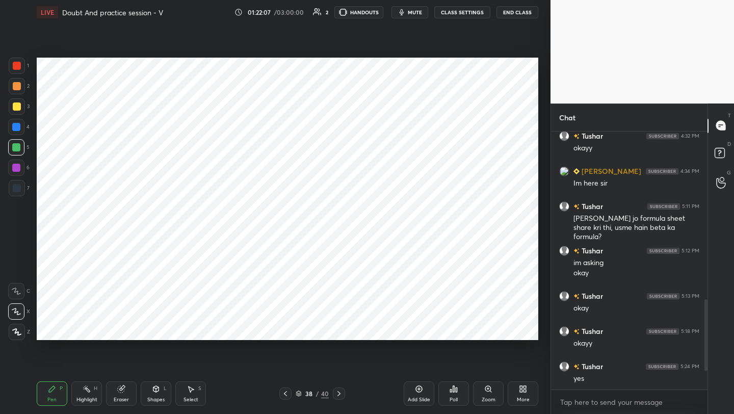
click at [119, 390] on icon at bounding box center [121, 389] width 7 height 7
click at [56, 394] on div "Pen P" at bounding box center [52, 393] width 31 height 24
click at [281, 396] on icon at bounding box center [285, 394] width 8 height 8
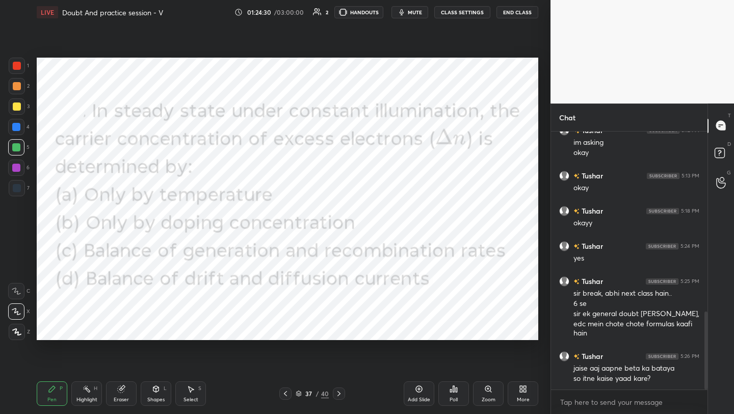
scroll to position [610, 0]
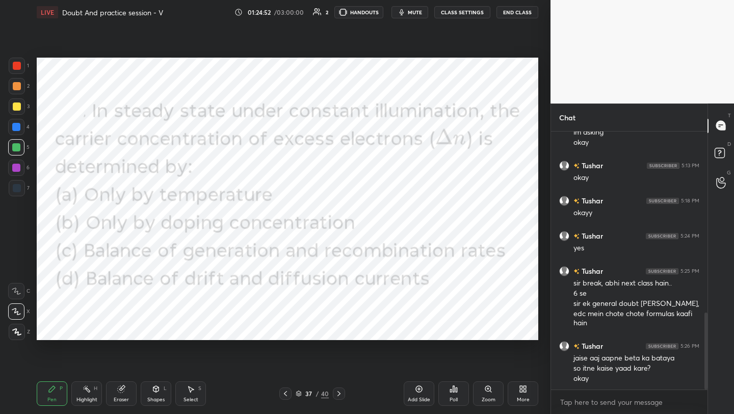
click at [413, 15] on span "mute" at bounding box center [415, 12] width 14 height 7
click at [413, 15] on span "unmute" at bounding box center [414, 12] width 22 height 7
click at [413, 15] on span "mute" at bounding box center [415, 12] width 14 height 7
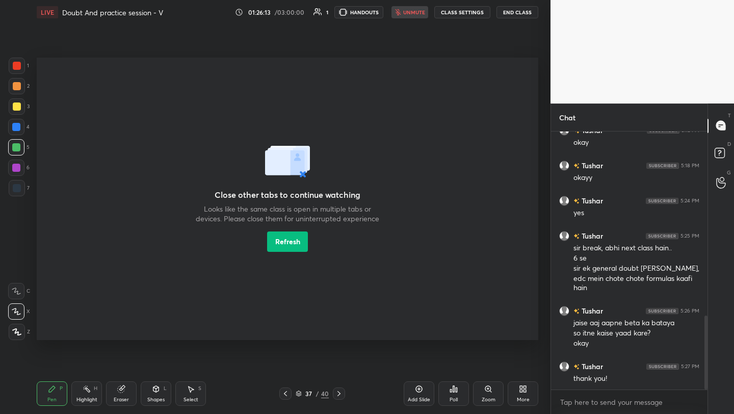
click at [413, 15] on div "01:26:13 / 03:00:00 1 HANDOUTS unmute CLASS SETTINGS End Class" at bounding box center [386, 12] width 303 height 12
click at [413, 15] on div "01:26:15 / 03:00:00 1 HANDOUTS unmute CLASS SETTINGS End Class" at bounding box center [386, 12] width 303 height 12
